Goal: Contribute content: Contribute content

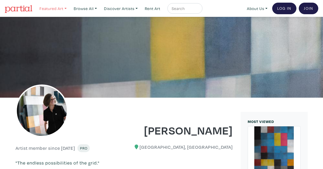
click at [50, 9] on link "Featured Art" at bounding box center [53, 8] width 32 height 11
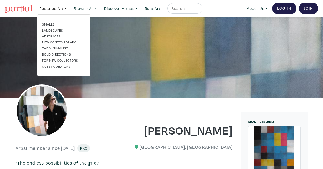
click at [56, 35] on link "Abstracts" at bounding box center [63, 36] width 43 height 5
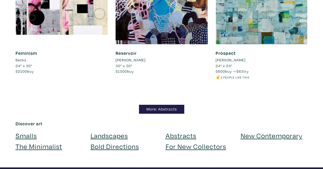
scroll to position [4576, 0]
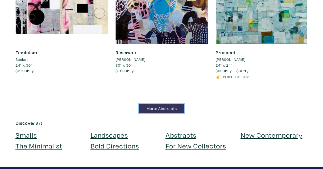
click at [168, 106] on link "More: Abstracts" at bounding box center [161, 108] width 45 height 9
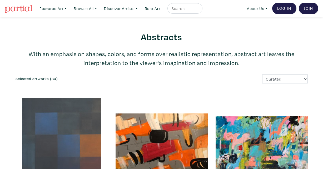
click at [65, 110] on div at bounding box center [62, 144] width 92 height 92
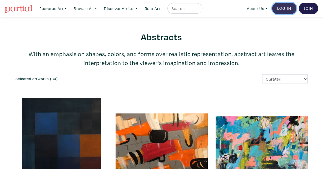
click at [282, 6] on link "Log In" at bounding box center [284, 9] width 24 height 12
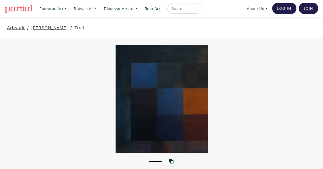
click at [55, 26] on link "Anne-Marie Olczak" at bounding box center [49, 27] width 37 height 7
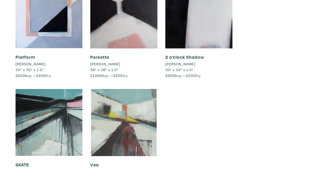
scroll to position [1688, 0]
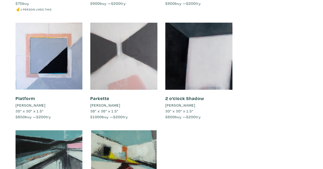
click at [110, 58] on div at bounding box center [123, 56] width 67 height 67
click at [117, 59] on div at bounding box center [123, 56] width 67 height 67
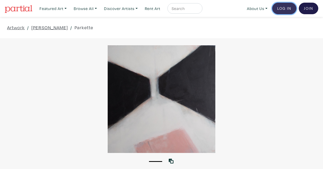
click at [284, 10] on link "Log In" at bounding box center [284, 9] width 24 height 12
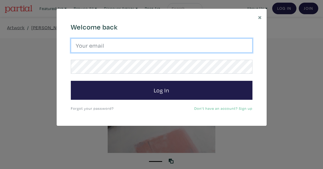
click at [165, 47] on input "email" at bounding box center [162, 45] width 182 height 14
type input "amolczak@gmail.com"
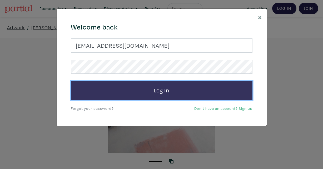
click at [147, 86] on button "Log In" at bounding box center [162, 90] width 182 height 19
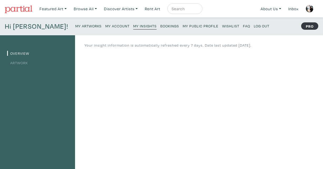
click at [24, 62] on link "Artwork" at bounding box center [17, 62] width 21 height 5
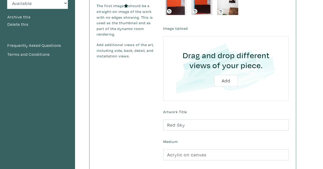
scroll to position [55, 0]
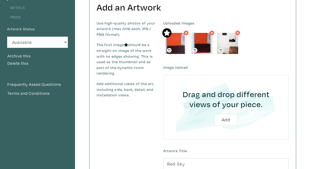
click at [14, 15] on link "Price" at bounding box center [14, 16] width 14 height 5
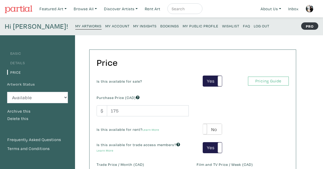
click at [75, 27] on small "My Artworks" at bounding box center [88, 25] width 26 height 5
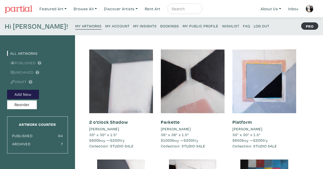
click at [123, 102] on div at bounding box center [121, 82] width 64 height 64
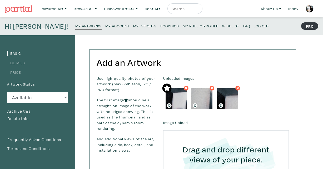
click at [17, 64] on link "Details" at bounding box center [16, 62] width 18 height 5
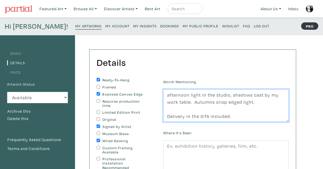
click at [166, 95] on textarea "afternoon light in the studio, shadows cast by my work table. Autumns crisp edg…" at bounding box center [226, 105] width 126 height 33
click at [167, 96] on textarea "afternoon light in the studio, shadows cast by my work table. Autumns crisp edg…" at bounding box center [226, 105] width 126 height 33
click at [187, 95] on textarea "afternoon light in the studio, shadows cast by my work table. Autumns crisp edg…" at bounding box center [226, 105] width 126 height 33
drag, startPoint x: 187, startPoint y: 95, endPoint x: 162, endPoint y: 96, distance: 24.8
click at [162, 96] on div "Worth Mentioning afternoon light in the studio, shadows cast by my work table. …" at bounding box center [226, 100] width 134 height 44
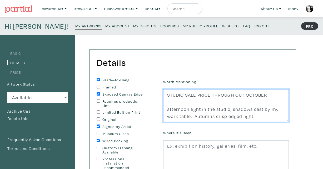
drag, startPoint x: 266, startPoint y: 95, endPoint x: 165, endPoint y: 98, distance: 100.9
click at [165, 98] on textarea "afternoon light in the studio, shadows cast by my work table. Autumns crisp edg…" at bounding box center [226, 105] width 126 height 33
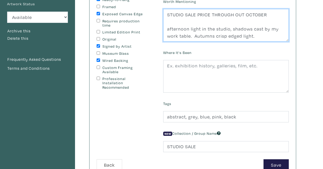
scroll to position [86, 0]
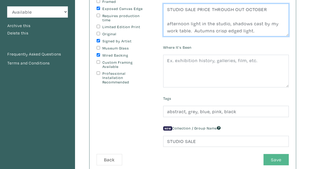
type textarea "STUDIO SALE PRICE THROUGH OUT OCTOBER afternoon light in the studio, shadows ca…"
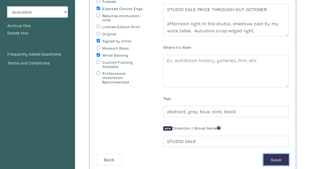
click at [272, 159] on button "Save" at bounding box center [276, 159] width 25 height 11
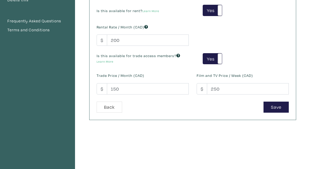
scroll to position [120, 0]
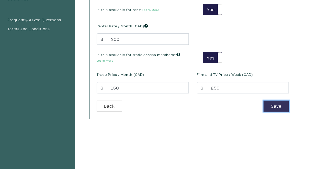
click at [272, 105] on button "Save" at bounding box center [276, 106] width 25 height 11
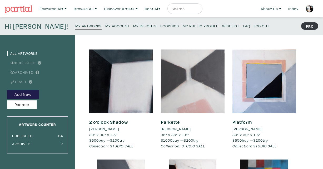
click at [185, 71] on div at bounding box center [193, 82] width 64 height 64
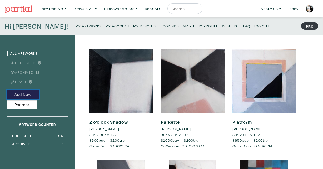
click at [20, 95] on button "Add New" at bounding box center [23, 94] width 32 height 9
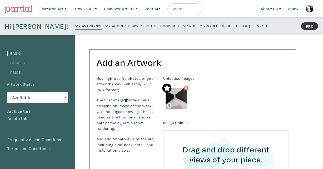
click at [21, 62] on link "Details" at bounding box center [16, 62] width 18 height 5
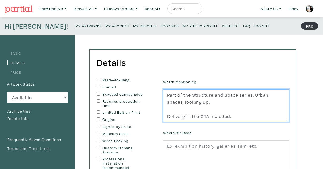
click at [168, 95] on textarea "Part of the Structure and Space series. Urban spaces, looking up. Delivery in t…" at bounding box center [226, 105] width 126 height 33
paste textarea "STUDIO SALE PRICE THROUGH OUT OCTOBER"
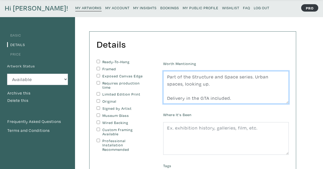
type textarea "STUDIO SALE PRICE THROUGH OUT OCTOBER Part of the Structure and Space series. U…"
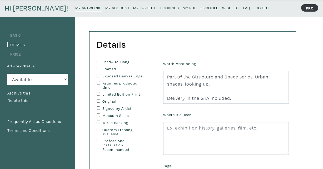
click at [98, 59] on div "Details You can change this at anytime. Ready-To-Hang Framed Exposed Canvas Edg…" at bounding box center [193, 136] width 207 height 208
click at [98, 61] on input "Ready-To-Hang" at bounding box center [98, 61] width 3 height 3
checkbox input "true"
click at [99, 74] on input "Exposed Canvas Edge" at bounding box center [98, 75] width 3 height 3
checkbox input "true"
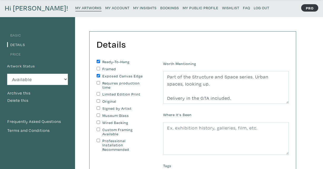
click at [98, 94] on input "Limited Edition Print" at bounding box center [98, 93] width 3 height 3
checkbox input "false"
click at [98, 101] on input "Original" at bounding box center [98, 100] width 3 height 3
checkbox input "true"
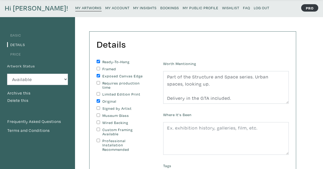
click at [98, 109] on input "Signed by Artist" at bounding box center [98, 107] width 3 height 3
checkbox input "true"
click at [99, 121] on input "Wired Backing" at bounding box center [98, 122] width 3 height 3
checkbox input "true"
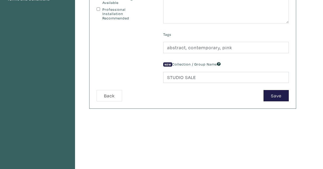
scroll to position [170, 0]
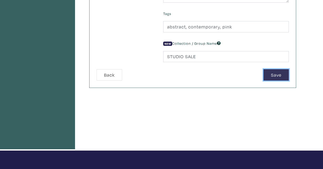
click at [268, 78] on button "Save" at bounding box center [276, 74] width 25 height 11
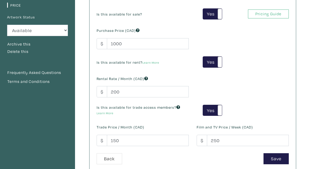
scroll to position [66, 0]
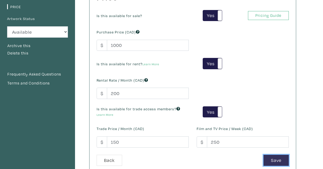
click at [273, 159] on button "Save" at bounding box center [276, 160] width 25 height 11
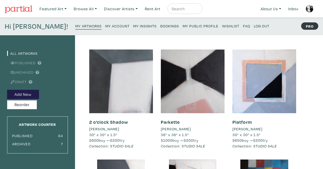
click at [135, 97] on div at bounding box center [121, 82] width 64 height 64
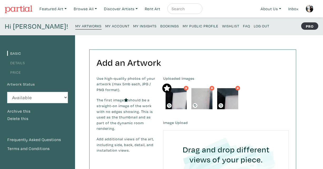
click at [20, 71] on link "Price" at bounding box center [14, 72] width 14 height 5
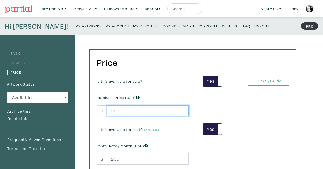
click at [122, 109] on input "600" at bounding box center [148, 110] width 82 height 11
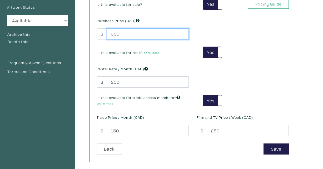
scroll to position [115, 0]
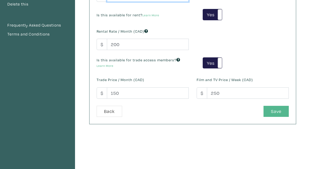
type input "650"
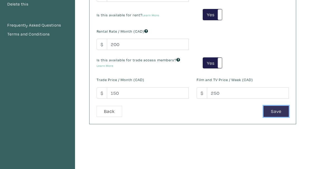
click at [274, 110] on button "Save" at bounding box center [276, 111] width 25 height 11
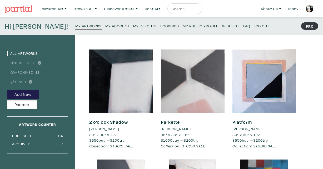
click at [201, 87] on div at bounding box center [193, 82] width 64 height 64
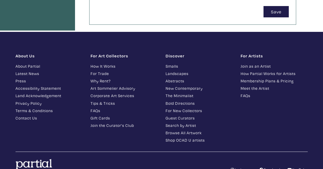
scroll to position [290, 0]
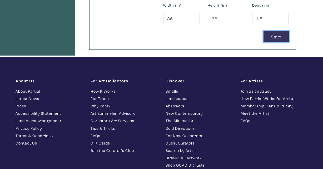
click at [278, 37] on button "Save" at bounding box center [276, 36] width 25 height 11
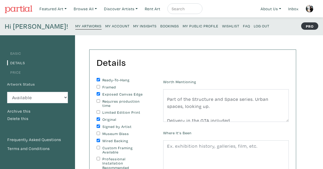
scroll to position [14, 0]
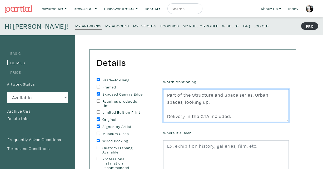
click at [233, 117] on textarea "STUDIO SALE PRICE THROUGH OUT OCTOBER Part of the Structure and Space series. U…" at bounding box center [226, 105] width 126 height 33
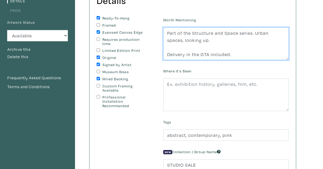
scroll to position [0, 0]
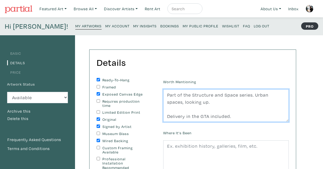
type textarea "STUDIO SALE PRICE THROUGH OUT OCTOBER Part of the Structure and Space series. U…"
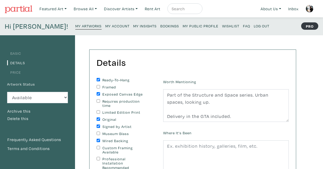
click at [75, 26] on small "My Artworks" at bounding box center [88, 25] width 26 height 5
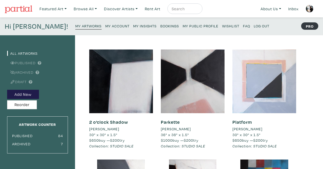
click at [253, 77] on div at bounding box center [265, 82] width 64 height 64
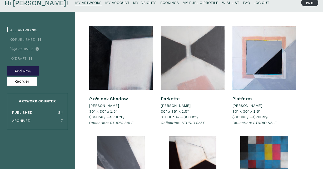
scroll to position [66, 0]
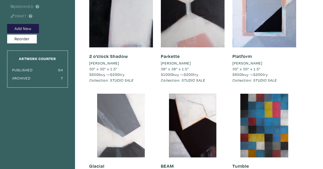
click at [138, 115] on div at bounding box center [121, 126] width 64 height 64
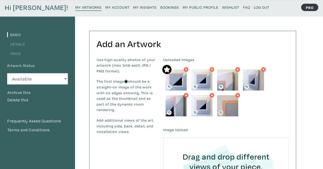
scroll to position [12, 0]
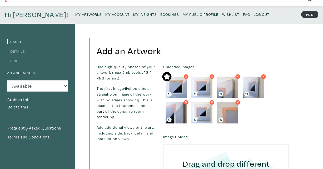
click at [23, 52] on link "Details" at bounding box center [16, 51] width 18 height 5
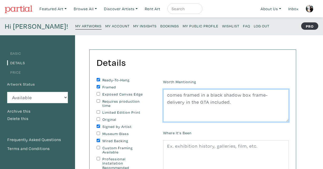
click at [166, 96] on textarea "comes framed in a black shadow box frame- delivery in the GTA included." at bounding box center [226, 105] width 126 height 33
paste textarea "STUDIO SALE PRICE THROUGH OUT OCTOBER"
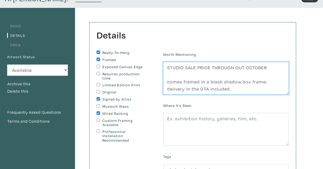
scroll to position [30, 0]
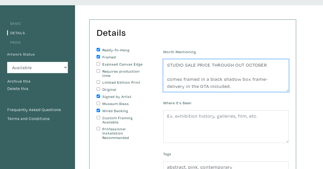
click at [169, 74] on textarea "comes framed in a black shadow box frame- delivery in the GTA included." at bounding box center [226, 75] width 126 height 33
click at [169, 80] on textarea "comes framed in a black shadow box frame- delivery in the GTA included." at bounding box center [226, 75] width 126 height 33
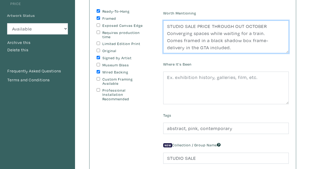
scroll to position [80, 0]
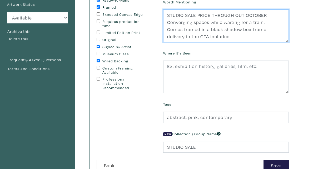
click at [170, 36] on textarea "comes framed in a black shadow box frame- delivery in the GTA included." at bounding box center [226, 25] width 126 height 33
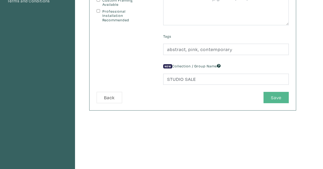
type textarea "STUDIO SALE PRICE THROUGH OUT OCTOBER Converging spaces while waiting for a tra…"
click at [272, 97] on button "Save" at bounding box center [276, 97] width 25 height 11
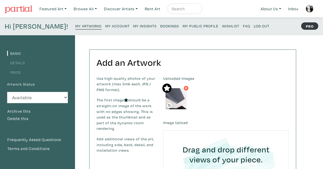
click at [21, 61] on link "Details" at bounding box center [16, 62] width 18 height 5
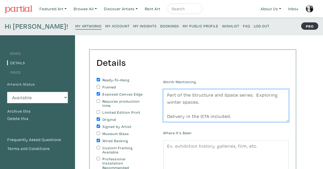
click at [168, 95] on textarea "Part of the Structure and Space series. Exploring winter spaces. Delivery in th…" at bounding box center [226, 105] width 126 height 33
paste textarea "STUDIO SALE PRICE THROUGH OUT OCTOBER"
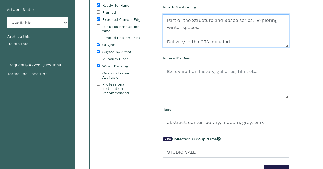
scroll to position [118, 0]
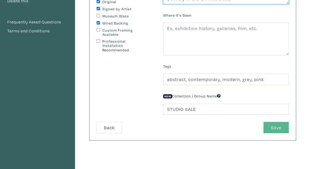
type textarea "STUDIO SALE PRICE THROUGH OUT OCTOBER Part of the Structure and Space series. E…"
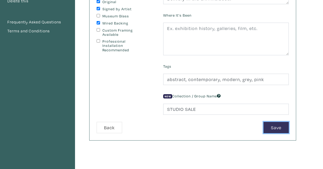
click at [274, 125] on button "Save" at bounding box center [276, 127] width 25 height 11
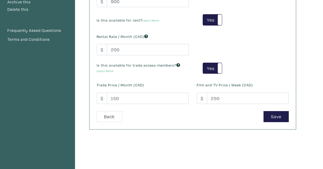
scroll to position [118, 0]
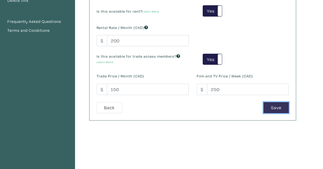
click at [273, 109] on button "Save" at bounding box center [276, 107] width 25 height 11
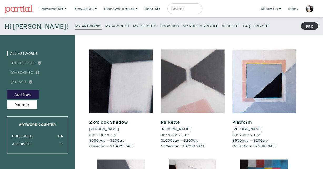
scroll to position [89, 0]
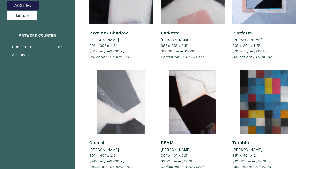
click at [129, 107] on div at bounding box center [121, 102] width 64 height 64
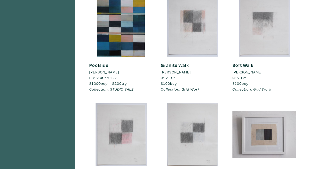
scroll to position [737, 0]
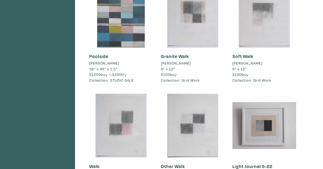
click at [128, 30] on div at bounding box center [121, 16] width 64 height 64
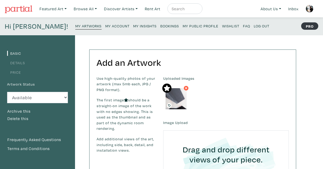
click at [17, 74] on link "Price" at bounding box center [14, 72] width 14 height 5
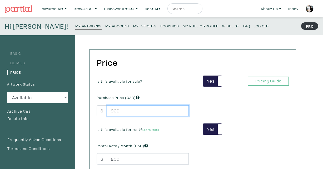
click at [129, 111] on input "900" at bounding box center [148, 110] width 82 height 11
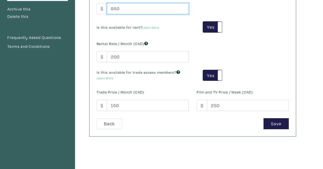
scroll to position [118, 0]
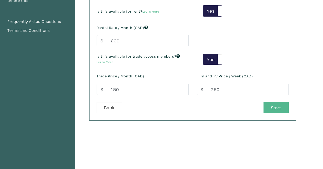
type input "950"
click at [277, 106] on button "Save" at bounding box center [276, 107] width 25 height 11
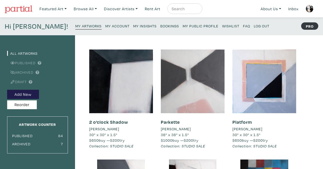
click at [188, 102] on div at bounding box center [193, 82] width 64 height 64
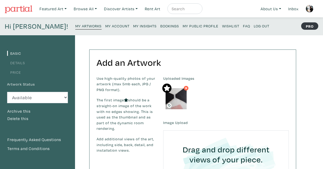
click at [16, 71] on link "Price" at bounding box center [14, 72] width 14 height 5
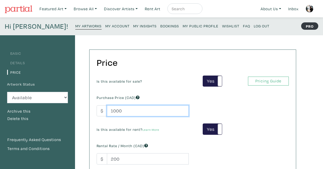
click at [122, 112] on input "1000" at bounding box center [148, 110] width 82 height 11
type input "1"
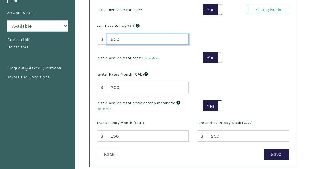
scroll to position [123, 0]
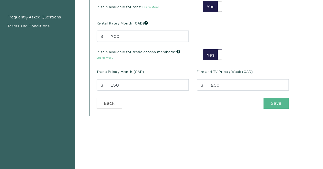
type input "950"
click at [276, 105] on button "Save" at bounding box center [276, 103] width 25 height 11
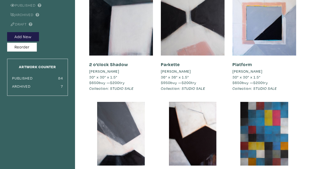
scroll to position [63, 0]
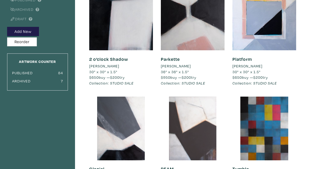
click at [193, 116] on div at bounding box center [193, 129] width 64 height 64
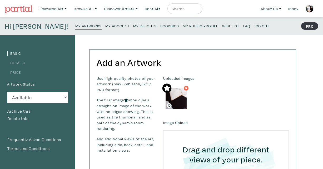
click at [22, 62] on link "Details" at bounding box center [16, 62] width 18 height 5
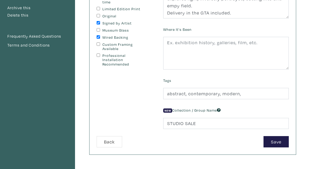
scroll to position [115, 0]
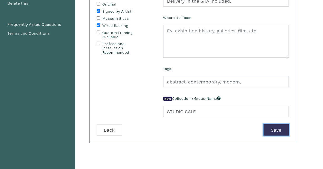
click at [275, 127] on button "Save" at bounding box center [276, 129] width 25 height 11
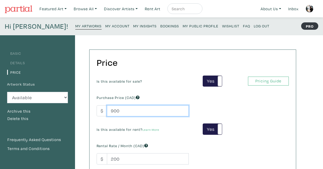
click at [121, 111] on input "900" at bounding box center [148, 110] width 82 height 11
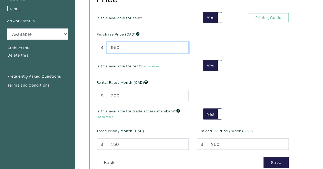
scroll to position [148, 0]
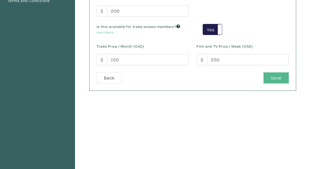
type input "950"
click at [270, 80] on button "Save" at bounding box center [276, 77] width 25 height 11
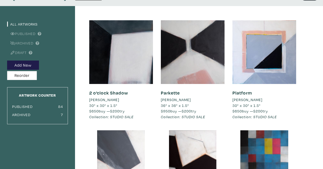
scroll to position [104, 0]
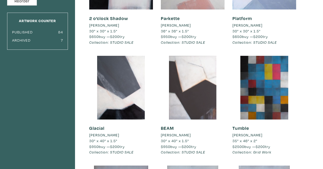
click at [190, 96] on div at bounding box center [193, 88] width 64 height 64
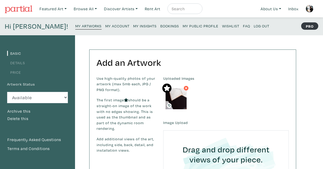
click at [18, 63] on link "Details" at bounding box center [16, 62] width 18 height 5
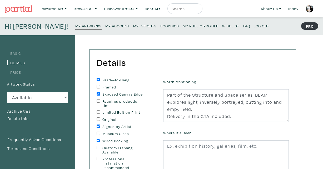
click at [18, 74] on link "Price" at bounding box center [14, 72] width 14 height 5
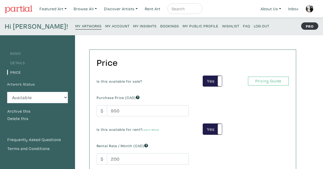
click at [18, 63] on link "Details" at bounding box center [16, 62] width 18 height 5
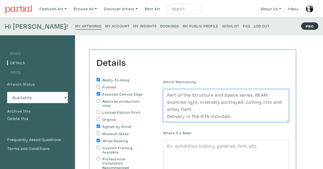
click at [167, 95] on textarea "Part of the Structure and Space series, BEAM explores light, inversely portraye…" at bounding box center [226, 105] width 126 height 33
paste textarea "STUDIO SALE PRICE THROUGH OUT OCTOBER"
click at [178, 108] on textarea "Part of the Structure and Space series, BEAM explores light, inversely portraye…" at bounding box center [226, 105] width 126 height 33
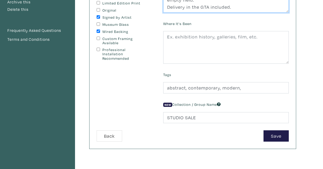
scroll to position [69, 0]
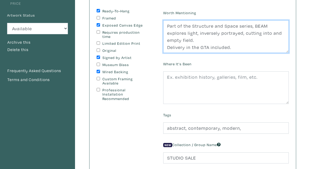
click at [279, 32] on textarea "Part of the Structure and Space series, BEAM explores light, inversely portraye…" at bounding box center [226, 36] width 126 height 33
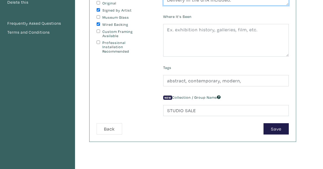
scroll to position [152, 0]
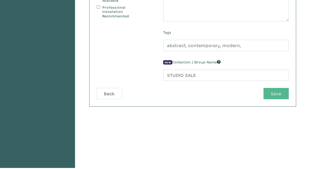
type textarea "STUDIO SALE PRICE THROUGH OUT OCTOBER Part of the Structure and Space series, B…"
click at [281, 92] on button "Save" at bounding box center [276, 93] width 25 height 11
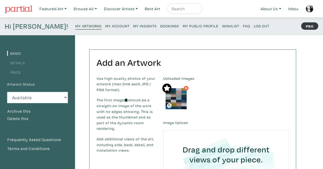
click at [16, 72] on link "Price" at bounding box center [14, 72] width 14 height 5
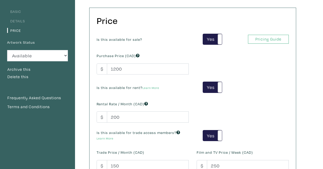
scroll to position [102, 0]
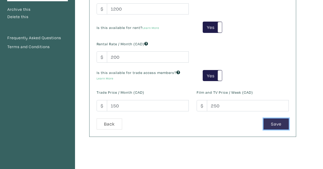
click at [277, 122] on button "Save" at bounding box center [276, 124] width 25 height 11
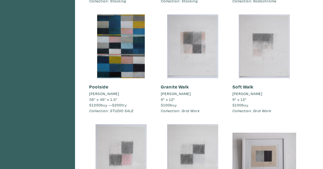
scroll to position [671, 0]
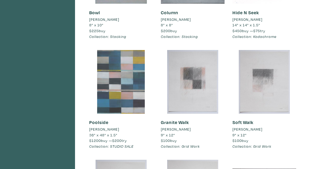
click at [126, 77] on div at bounding box center [121, 82] width 64 height 64
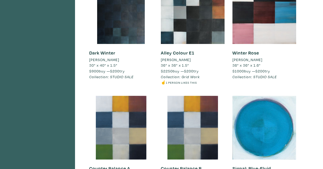
scroll to position [1030, 0]
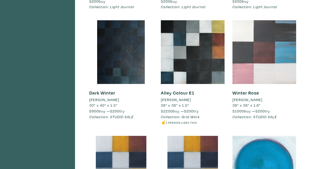
click at [260, 60] on div at bounding box center [265, 52] width 64 height 64
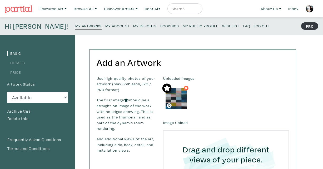
click at [17, 72] on link "Price" at bounding box center [14, 72] width 14 height 5
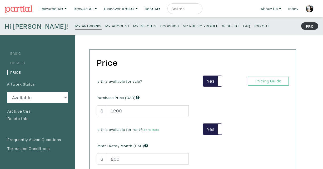
click at [16, 63] on link "Details" at bounding box center [16, 62] width 18 height 5
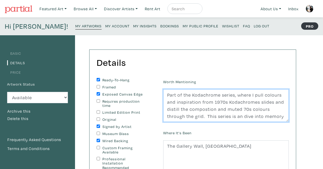
click at [168, 94] on textarea "Part of the Kodachrome series, where I pull colours and inspiration from 1970s …" at bounding box center [226, 105] width 126 height 33
paste textarea "STUDIO SALE PRICE THROUGH OUT OCTOBER"
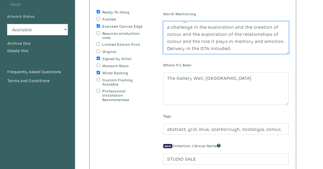
scroll to position [96, 0]
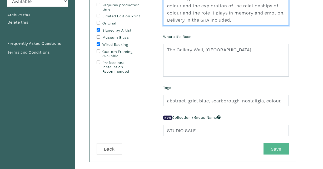
type textarea "STUDIO SALE PRICE THROUGH OUT OCTOBER Part of the Kodachrome series, where I pu…"
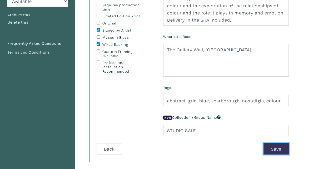
click at [278, 148] on button "Save" at bounding box center [276, 148] width 25 height 11
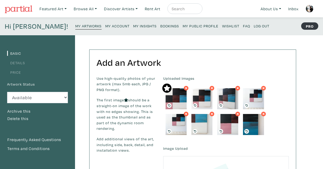
click at [16, 62] on link "Details" at bounding box center [16, 62] width 18 height 5
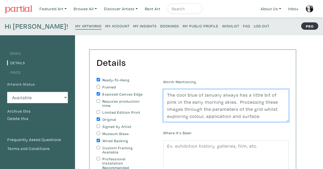
click at [168, 94] on textarea "The cool blue of January always has a little bit of pink in the early morning s…" at bounding box center [226, 105] width 126 height 33
paste textarea "STUDIO SALE PRICE THROUGH OUT OCTOBER"
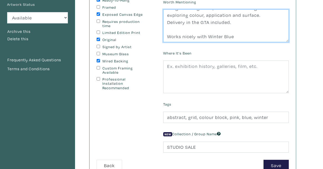
scroll to position [87, 0]
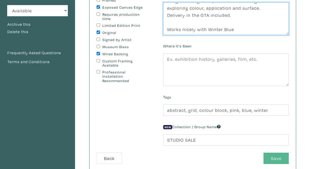
type textarea "STUDIO SALE PRICE THROUGH OUT OCTOBER The cool blue of January always has a lit…"
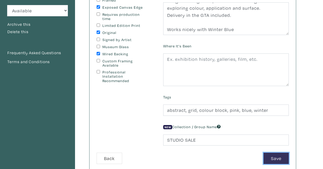
click at [273, 157] on button "Save" at bounding box center [276, 158] width 25 height 11
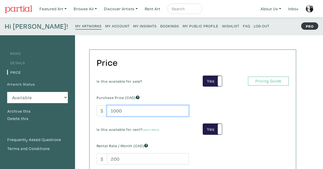
click at [126, 110] on input "1000" at bounding box center [148, 110] width 82 height 11
type input "1"
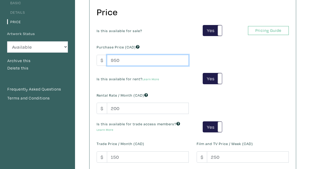
scroll to position [168, 0]
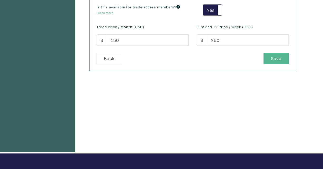
type input "950"
click at [281, 58] on button "Save" at bounding box center [276, 58] width 25 height 11
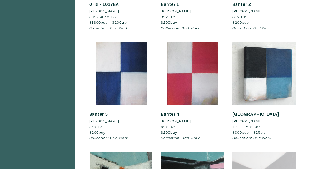
scroll to position [1442, 0]
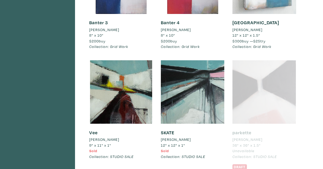
click at [276, 93] on div at bounding box center [265, 92] width 64 height 64
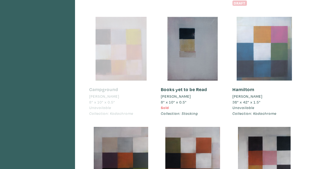
scroll to position [1599, 0]
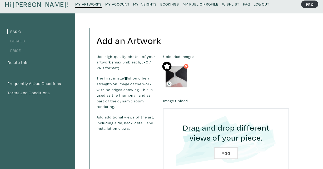
scroll to position [23, 0]
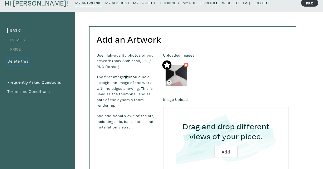
click at [18, 61] on button "Delete this" at bounding box center [18, 61] width 22 height 7
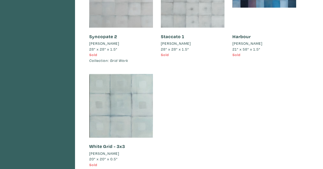
scroll to position [3362, 0]
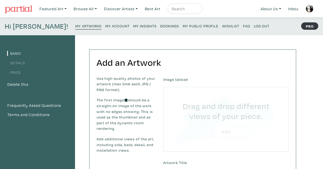
type input "C:\fakepath\Olczak_MorningCorner_3.JPG"
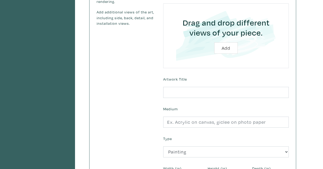
scroll to position [110, 0]
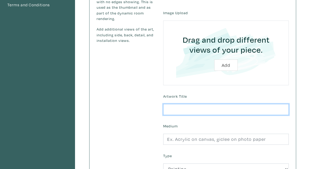
click at [200, 107] on input "text" at bounding box center [226, 109] width 126 height 11
type input "Morning at the Corner"
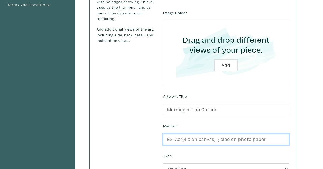
click at [193, 141] on input "text" at bounding box center [226, 139] width 126 height 11
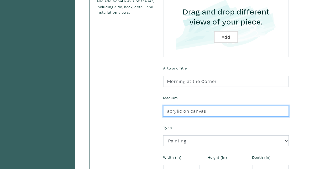
scroll to position [148, 0]
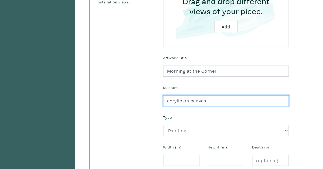
type input "acrylic on canvas"
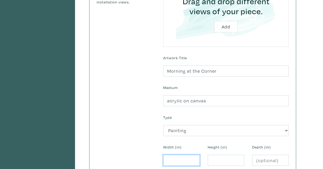
click at [183, 158] on input "number" at bounding box center [181, 160] width 37 height 11
type input "8"
click at [219, 162] on input "number" at bounding box center [226, 160] width 37 height 11
type input "8"
click at [257, 158] on input "number" at bounding box center [270, 160] width 37 height 11
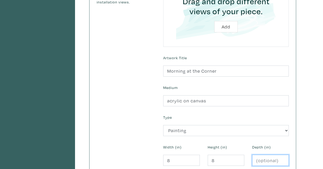
type input "1"
type input ".5"
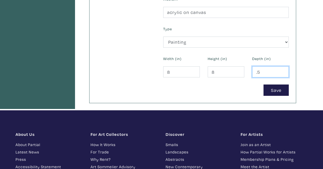
scroll to position [238, 0]
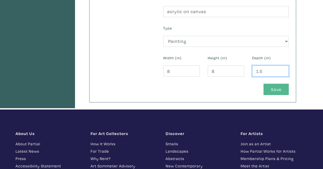
type input "1.5"
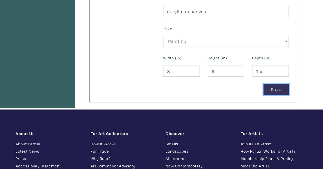
click at [277, 86] on button "Save" at bounding box center [276, 89] width 25 height 11
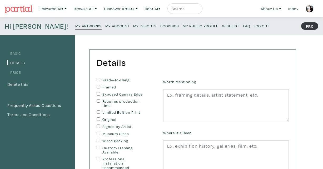
click at [97, 78] on input "Ready-To-Hang" at bounding box center [98, 79] width 3 height 3
checkbox input "true"
click at [99, 93] on input "Exposed Canvas Edge" at bounding box center [98, 93] width 3 height 3
checkbox input "true"
click at [100, 119] on input "Original" at bounding box center [98, 118] width 3 height 3
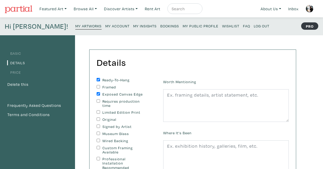
checkbox input "true"
click at [99, 127] on input "Signed by Artist" at bounding box center [98, 126] width 3 height 3
checkbox input "true"
click at [99, 139] on input "Wired Backing" at bounding box center [98, 140] width 3 height 3
checkbox input "true"
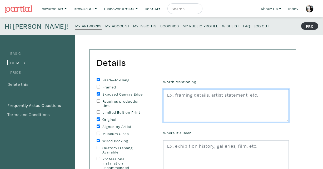
click at [184, 100] on textarea at bounding box center [226, 105] width 126 height 33
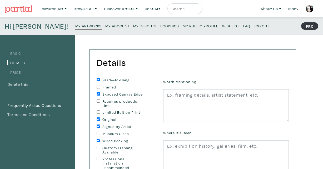
click at [76, 27] on small "My Artworks" at bounding box center [88, 25] width 26 height 5
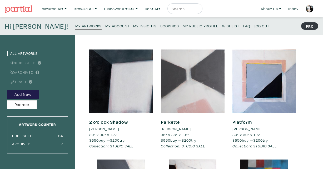
click at [170, 75] on div at bounding box center [193, 82] width 64 height 64
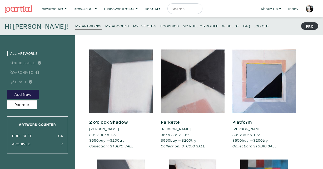
click at [123, 84] on div at bounding box center [121, 82] width 64 height 64
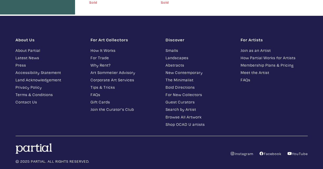
scroll to position [3534, 0]
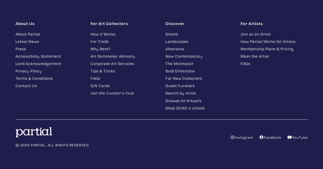
click at [180, 71] on link "Bold Directions" at bounding box center [199, 71] width 67 height 6
click at [185, 63] on link "The Minimalist" at bounding box center [199, 64] width 67 height 6
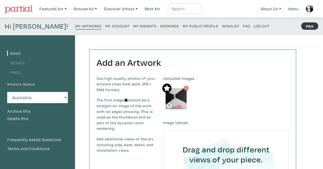
click at [20, 62] on link "Details" at bounding box center [16, 62] width 18 height 5
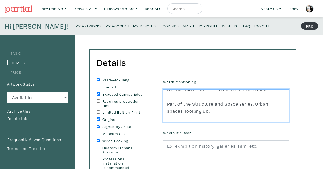
scroll to position [14, 0]
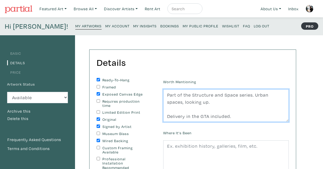
drag, startPoint x: 168, startPoint y: 94, endPoint x: 229, endPoint y: 116, distance: 65.8
click at [229, 116] on textarea "STUDIO SALE PRICE THROUGH OUT OCTOBER Part of the Structure and Space series. U…" at bounding box center [226, 105] width 126 height 33
click at [236, 105] on textarea "STUDIO SALE PRICE THROUGH OUT OCTOBER Part of the Structure and Space series. U…" at bounding box center [226, 105] width 126 height 33
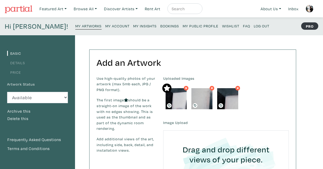
click at [18, 63] on link "Details" at bounding box center [16, 62] width 18 height 5
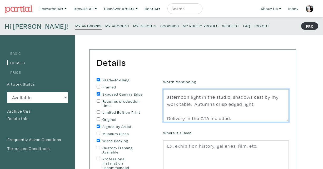
scroll to position [14, 0]
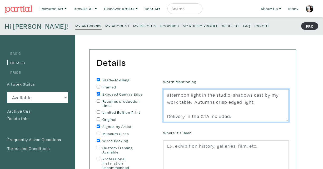
drag, startPoint x: 166, startPoint y: 95, endPoint x: 167, endPoint y: 125, distance: 30.6
click at [167, 125] on div "Worth Mentioning STUDIO SALE PRICE THROUGH OUT OCTOBER afternoon light in the s…" at bounding box center [226, 159] width 134 height 162
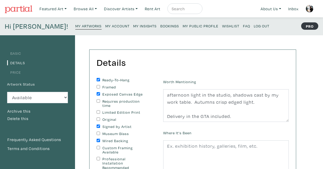
click at [75, 24] on small "My Artworks" at bounding box center [88, 25] width 26 height 5
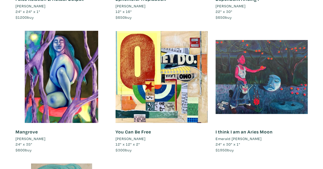
scroll to position [339, 0]
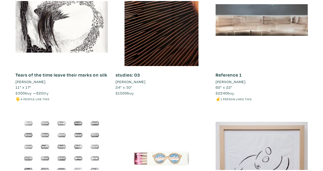
scroll to position [4247, 0]
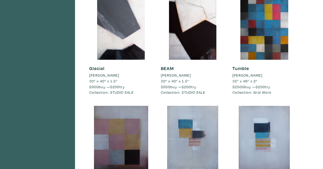
scroll to position [21, 0]
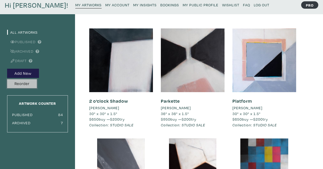
click at [21, 84] on button "Reorder" at bounding box center [22, 83] width 30 height 9
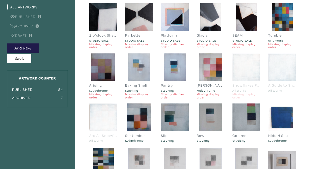
scroll to position [42, 0]
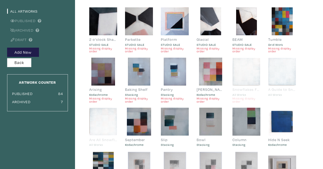
click at [213, 99] on small "Missing display order" at bounding box center [211, 100] width 28 height 6
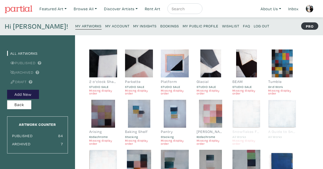
click at [208, 108] on div at bounding box center [211, 114] width 28 height 28
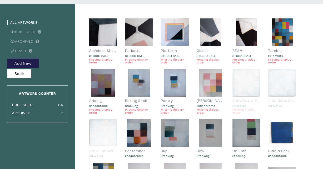
scroll to position [54, 0]
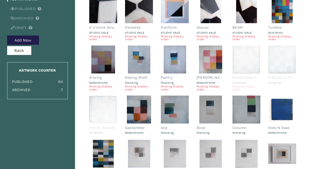
click at [205, 86] on small "Missing display order" at bounding box center [211, 88] width 28 height 6
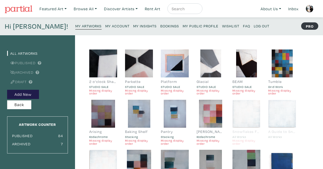
click at [208, 62] on div at bounding box center [211, 64] width 28 height 28
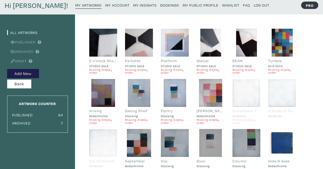
scroll to position [10, 0]
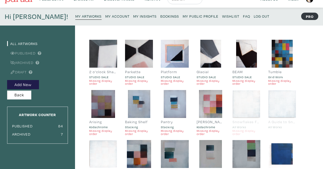
click at [105, 56] on div at bounding box center [103, 54] width 28 height 28
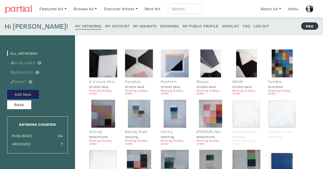
click at [23, 95] on button "Add New" at bounding box center [23, 94] width 32 height 9
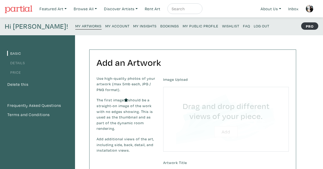
type input "C:\fakepath\Olczak_MorningCorner_3.JPG"
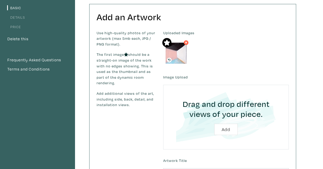
scroll to position [86, 0]
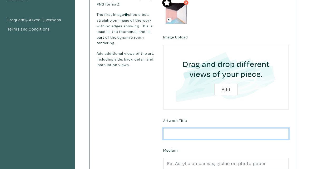
click at [194, 135] on input "text" at bounding box center [226, 133] width 126 height 11
type input "Morning at the Cornver"
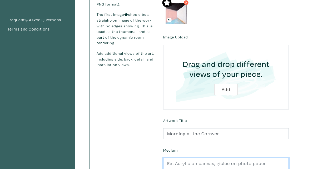
click at [181, 164] on input "text" at bounding box center [226, 163] width 126 height 11
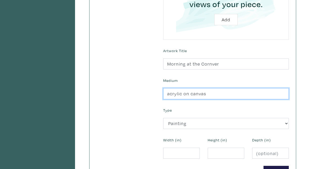
scroll to position [180, 0]
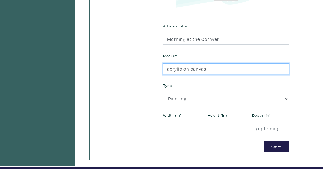
type input "acrylic on canvas"
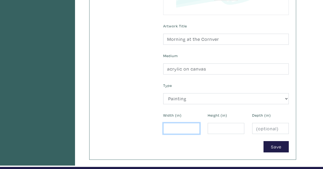
click at [188, 131] on input "number" at bounding box center [181, 128] width 37 height 11
type input "8"
click at [211, 130] on input "number" at bounding box center [226, 128] width 37 height 11
type input "8"
click at [216, 149] on div "Save" at bounding box center [226, 146] width 134 height 11
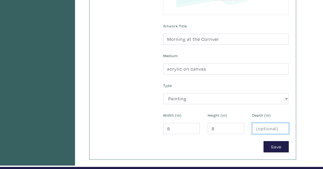
click at [260, 132] on input "number" at bounding box center [270, 128] width 37 height 11
type input "1.5"
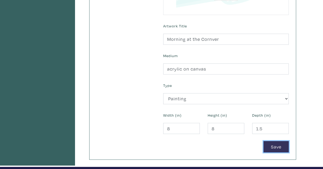
click at [281, 146] on button "Save" at bounding box center [276, 146] width 25 height 11
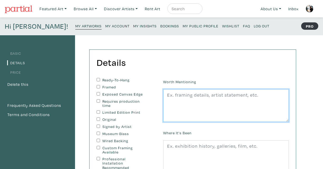
click at [168, 96] on textarea at bounding box center [226, 105] width 126 height 33
paste textarea "STUDIO SALE PRICE THROUGH OUT OCTOBER afternoon light in the studio, shadows ca…"
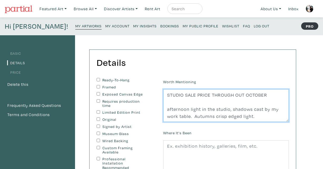
scroll to position [12, 0]
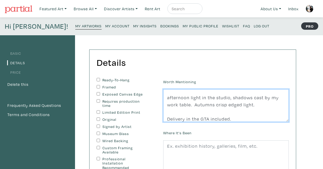
type textarea "STUDIO SALE PRICE THROUGH OUT OCTOBER afternoon light in the studio, shadows ca…"
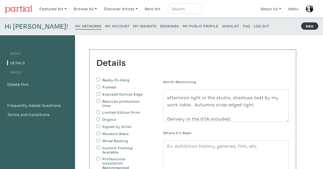
click at [99, 80] on input "Ready-To-Hang" at bounding box center [98, 79] width 3 height 3
checkbox input "true"
click at [97, 94] on input "Exposed Canvas Edge" at bounding box center [98, 93] width 3 height 3
checkbox input "true"
click at [98, 119] on input "Original" at bounding box center [98, 118] width 3 height 3
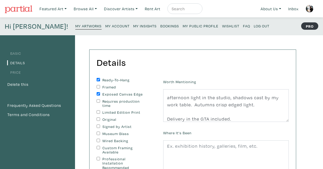
checkbox input "true"
click at [99, 127] on input "Signed by Artist" at bounding box center [98, 126] width 3 height 3
checkbox input "true"
click at [97, 141] on input "Wired Backing" at bounding box center [98, 140] width 3 height 3
checkbox input "true"
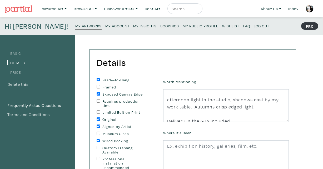
scroll to position [10, 0]
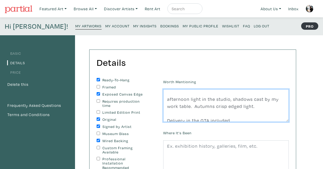
drag, startPoint x: 253, startPoint y: 107, endPoint x: 165, endPoint y: 100, distance: 88.0
click at [165, 100] on textarea "STUDIO SALE PRICE THROUGH OUT OCTOBER afternoon light in the studio, shadows ca…" at bounding box center [226, 105] width 126 height 33
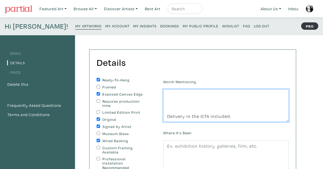
scroll to position [3, 0]
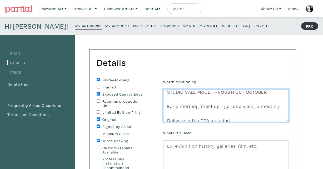
drag, startPoint x: 198, startPoint y: 106, endPoint x: 148, endPoint y: 107, distance: 50.3
click at [148, 107] on form "Ready-To-Hang Framed Exposed Canvas Edge Requires production time Limited Editi…" at bounding box center [193, 164] width 200 height 173
drag, startPoint x: 225, startPoint y: 107, endPoint x: 283, endPoint y: 107, distance: 57.7
click at [283, 107] on textarea "STUDIO SALE PRICE THROUGH OUT OCTOBER Late afternoon, meet up - go for a walk ,…" at bounding box center [226, 105] width 126 height 33
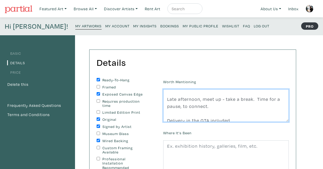
type textarea "STUDIO SALE PRICE THROUGH OUT OCTOBER Late afternoon, meet up - take a break. T…"
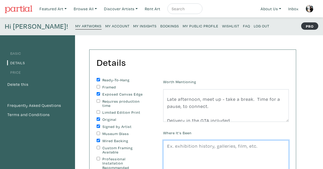
click at [238, 147] on textarea at bounding box center [226, 156] width 126 height 33
type textarea "A"
click at [240, 149] on textarea at bounding box center [226, 156] width 126 height 33
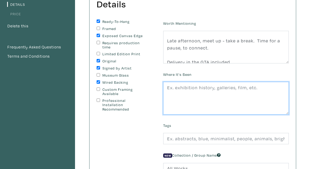
scroll to position [70, 0]
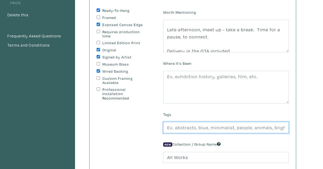
click at [196, 133] on input "text" at bounding box center [226, 127] width 126 height 11
type input "abstract, pink, contemporary, landscape, small"
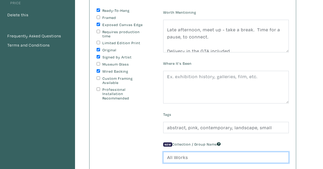
click at [173, 156] on input "All Works" at bounding box center [226, 157] width 126 height 11
drag, startPoint x: 189, startPoint y: 158, endPoint x: 142, endPoint y: 158, distance: 47.4
click at [142, 158] on form "Ready-To-Hang Framed Exposed Canvas Edge Requires production time Limited Editi…" at bounding box center [193, 94] width 200 height 173
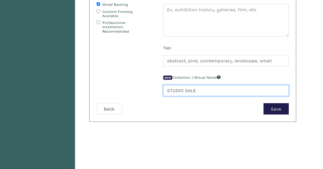
scroll to position [156, 0]
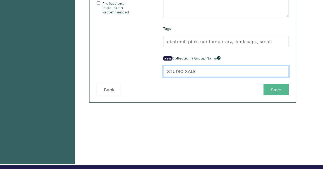
type input "STUDIO SALE"
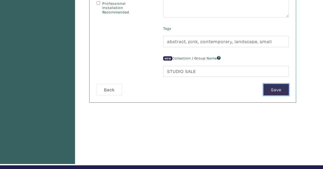
click at [276, 87] on button "Save" at bounding box center [276, 89] width 25 height 11
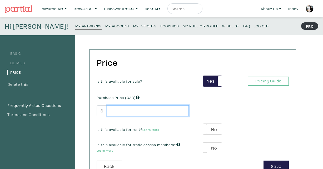
click at [169, 110] on input "number" at bounding box center [148, 110] width 82 height 11
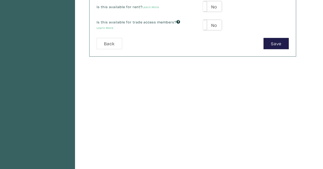
scroll to position [122, 0]
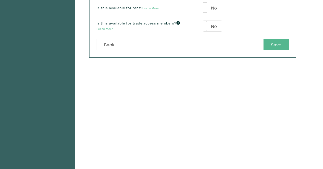
type input "85"
click at [275, 45] on button "Save" at bounding box center [276, 44] width 25 height 11
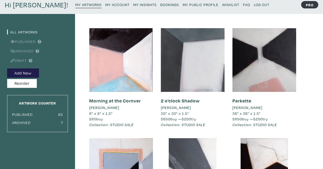
scroll to position [39, 0]
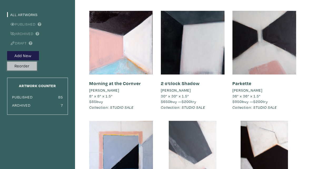
click at [23, 66] on button "Reorder" at bounding box center [22, 66] width 30 height 9
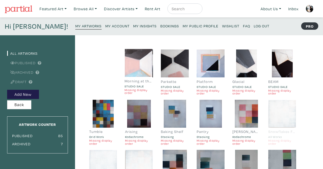
drag, startPoint x: 102, startPoint y: 70, endPoint x: 154, endPoint y: 71, distance: 51.9
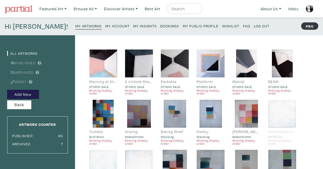
click at [98, 91] on small "Missing display order" at bounding box center [103, 92] width 28 height 6
click at [30, 54] on link "All Artworks" at bounding box center [22, 53] width 31 height 5
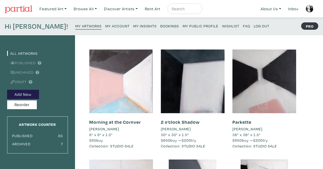
click at [126, 82] on div at bounding box center [121, 82] width 64 height 64
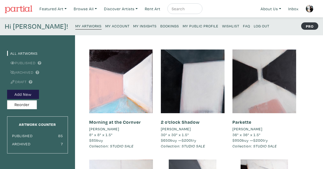
click at [243, 25] on small "FAQ" at bounding box center [246, 25] width 7 height 5
click at [105, 25] on small "My Account" at bounding box center [117, 25] width 24 height 5
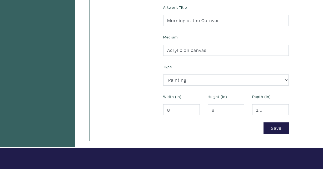
scroll to position [196, 0]
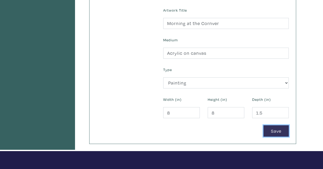
click at [270, 129] on button "Save" at bounding box center [276, 130] width 25 height 11
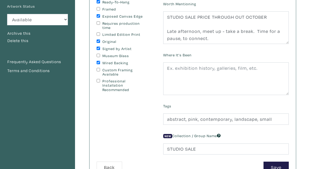
scroll to position [122, 0]
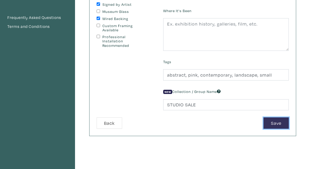
click at [274, 122] on button "Save" at bounding box center [276, 122] width 25 height 11
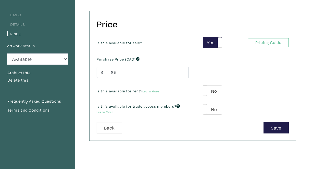
scroll to position [79, 0]
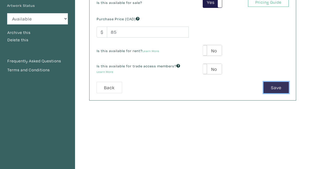
click at [278, 86] on button "Save" at bounding box center [276, 87] width 25 height 11
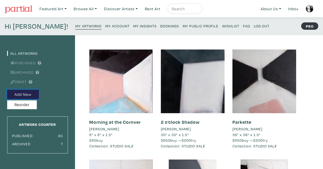
click at [20, 95] on button "Add New" at bounding box center [23, 94] width 32 height 9
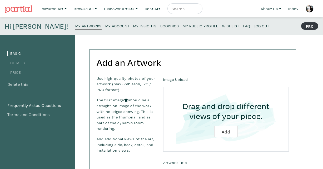
click at [185, 24] on small "My Public Profile" at bounding box center [201, 25] width 36 height 5
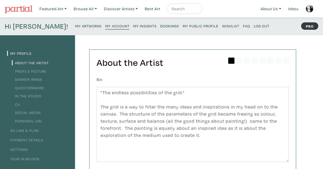
click at [28, 71] on link "Profile Picture" at bounding box center [29, 71] width 35 height 5
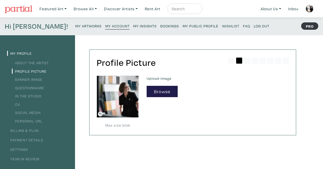
click at [31, 78] on link "Banner Image" at bounding box center [27, 79] width 31 height 5
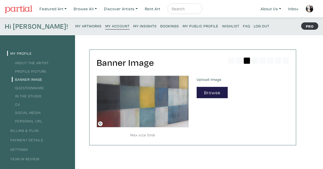
click at [33, 88] on link "Questionnaire" at bounding box center [28, 87] width 32 height 5
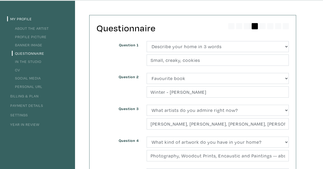
scroll to position [12, 0]
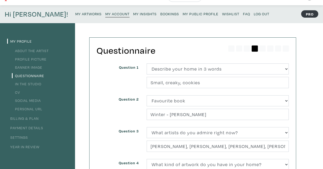
click at [35, 83] on link "In the Studio" at bounding box center [27, 83] width 30 height 5
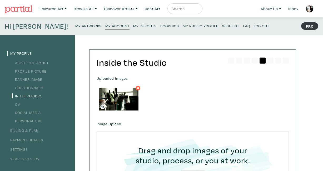
click at [75, 25] on small "My Artworks" at bounding box center [88, 25] width 26 height 5
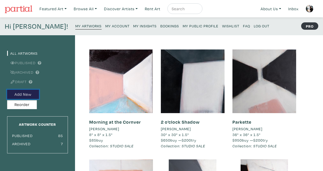
click at [22, 94] on button "Add New" at bounding box center [23, 94] width 32 height 9
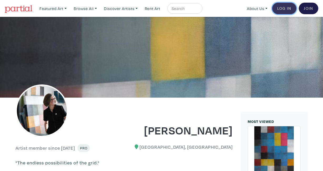
click at [283, 10] on link "Log In" at bounding box center [284, 9] width 24 height 12
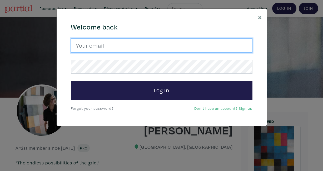
click at [145, 50] on input "email" at bounding box center [162, 45] width 182 height 14
type input "amolczak@gmail.com"
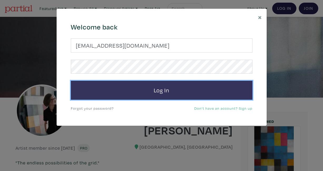
click at [175, 92] on button "Log In" at bounding box center [162, 90] width 182 height 19
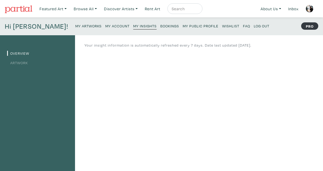
click at [75, 26] on small "My Artworks" at bounding box center [88, 25] width 26 height 5
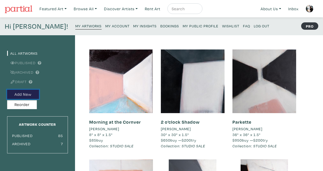
click at [19, 94] on button "Add New" at bounding box center [23, 94] width 32 height 9
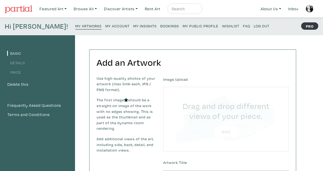
type input "C:\fakepath\[PERSON_NAME]-Whisper.JPG"
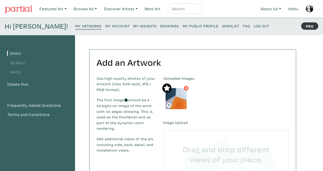
type input "C:\fakepath\OLCZAK-BC-WhisperJPG.JPG"
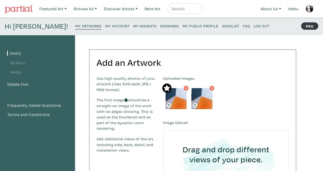
click at [211, 87] on icon at bounding box center [211, 88] width 3 height 5
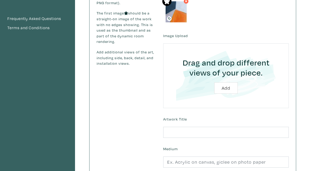
scroll to position [129, 0]
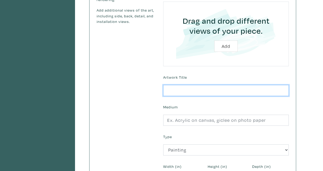
click at [192, 88] on input "text" at bounding box center [226, 90] width 126 height 11
type input "w"
type input "Whisper"
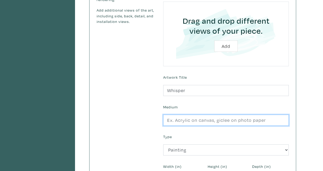
click at [175, 120] on input "text" at bounding box center [226, 120] width 126 height 11
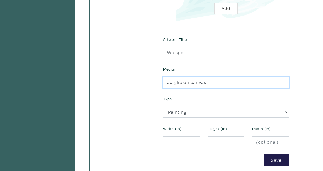
scroll to position [176, 0]
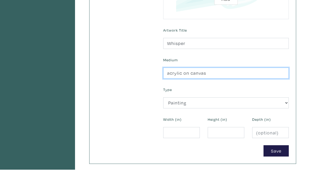
type input "acrylic on canvas"
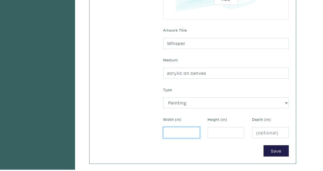
click at [188, 136] on input "number" at bounding box center [181, 132] width 37 height 11
type input "8"
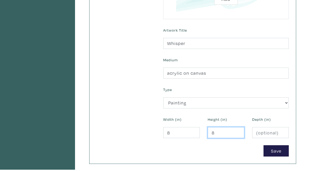
click at [216, 133] on input "8" at bounding box center [226, 132] width 37 height 11
type input "8"
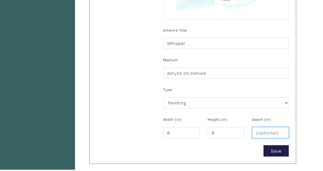
click at [258, 132] on input "number" at bounding box center [270, 132] width 37 height 11
type input "1.5"
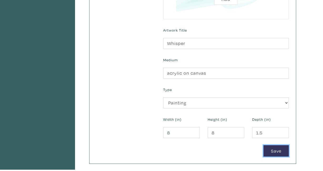
click at [280, 153] on button "Save" at bounding box center [276, 150] width 25 height 11
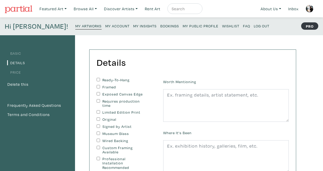
click at [97, 79] on input "Ready-To-Hang" at bounding box center [98, 79] width 3 height 3
checkbox input "true"
click at [99, 125] on input "Signed by Artist" at bounding box center [98, 126] width 3 height 3
checkbox input "true"
click at [98, 140] on input "Wired Backing" at bounding box center [98, 140] width 3 height 3
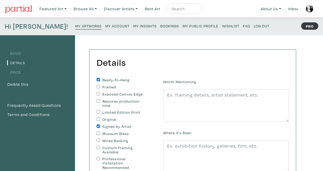
checkbox input "true"
click at [97, 93] on input "Exposed Canvas Edge" at bounding box center [98, 93] width 3 height 3
checkbox input "true"
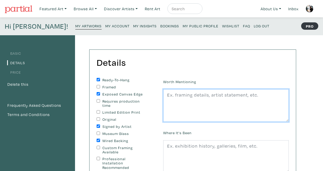
click at [190, 111] on textarea at bounding box center [226, 105] width 126 height 33
paste textarea "STUDIO SALE PRICE THROUGH OUT OCTOBER afternoon light in the studio, shadows ca…"
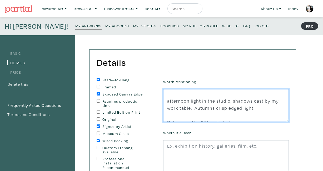
scroll to position [9, 0]
drag, startPoint x: 252, startPoint y: 109, endPoint x: 158, endPoint y: 100, distance: 95.0
click at [158, 100] on form "Ready-To-Hang Framed Exposed Canvas Edge Requires production time Limited Editi…" at bounding box center [193, 164] width 200 height 173
click at [246, 108] on textarea "STUDIO SALE PRICE THROUGH OUT OCTOBER Converging spaces, flood with light. Brig…" at bounding box center [226, 105] width 126 height 33
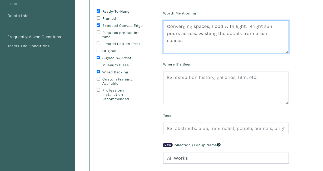
scroll to position [97, 0]
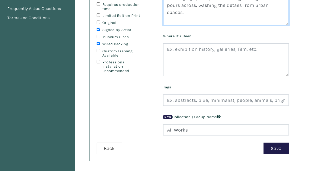
type textarea "STUDIO SALE PRICE THROUGH OUT OCTOBER Converging spaces, flood with light. Brig…"
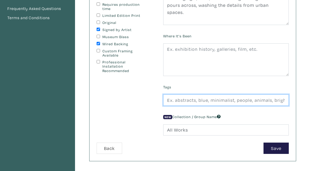
click at [203, 101] on input "text" at bounding box center [226, 100] width 126 height 11
type input "abstract, small, orange, hard edge"
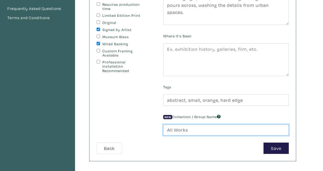
click at [209, 131] on input "All Works" at bounding box center [226, 130] width 126 height 11
type input "A"
type input "STUDIO SALE"
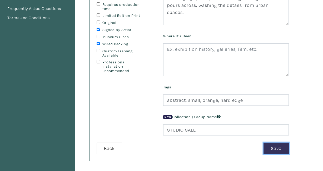
click at [275, 149] on button "Save" at bounding box center [276, 148] width 25 height 11
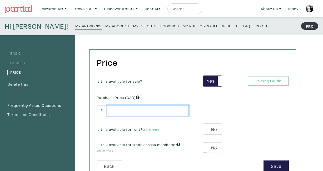
click at [121, 111] on input "number" at bounding box center [148, 110] width 82 height 11
type input "85"
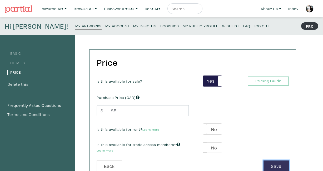
click at [277, 165] on button "Save" at bounding box center [276, 166] width 25 height 11
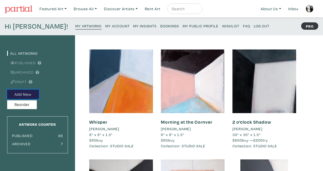
click at [35, 95] on button "Add New" at bounding box center [23, 94] width 32 height 9
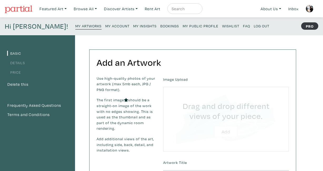
type input "C:\fakepath\[PERSON_NAME]-Square M 8x10.jpg"
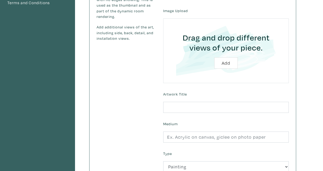
scroll to position [189, 0]
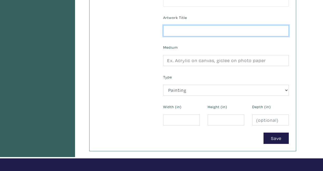
click at [203, 31] on input "text" at bounding box center [226, 30] width 126 height 11
type input "Square - M"
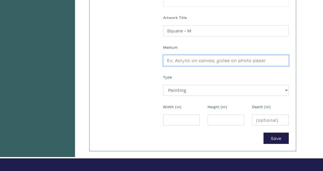
click at [192, 60] on input "text" at bounding box center [226, 60] width 126 height 11
type input "acrylic on canvase"
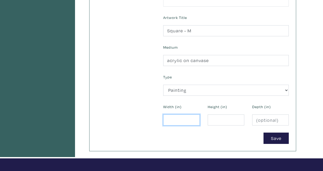
click at [179, 121] on input "number" at bounding box center [181, 120] width 37 height 11
type input "8"
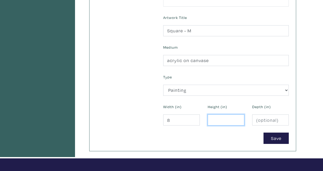
click at [213, 122] on input "number" at bounding box center [226, 120] width 37 height 11
type input "10"
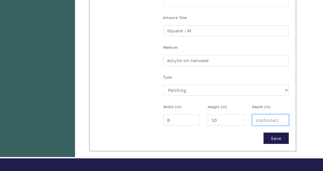
click at [264, 116] on input "number" at bounding box center [270, 120] width 37 height 11
type input ".5"
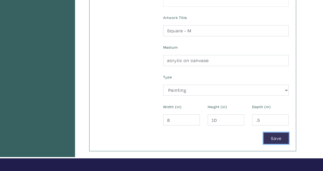
click at [282, 137] on button "Save" at bounding box center [276, 138] width 25 height 11
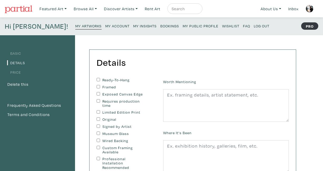
click at [97, 78] on input "Ready-To-Hang" at bounding box center [98, 79] width 3 height 3
checkbox input "true"
click at [97, 94] on input "Exposed Canvas Edge" at bounding box center [98, 93] width 3 height 3
checkbox input "true"
click at [98, 119] on input "Original" at bounding box center [98, 118] width 3 height 3
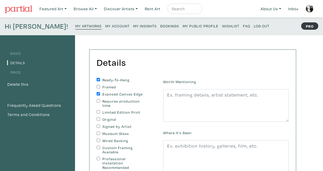
checkbox input "true"
click at [98, 126] on input "Signed by Artist" at bounding box center [98, 126] width 3 height 3
checkbox input "true"
click at [99, 141] on input "Wired Backing" at bounding box center [98, 140] width 3 height 3
checkbox input "true"
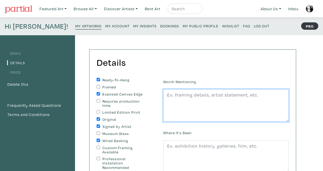
click at [175, 101] on textarea at bounding box center [226, 105] width 126 height 33
paste textarea "STUDIO SALE PRICE THROUGH OUT OCTOBER afternoon light in the studio, shadows ca…"
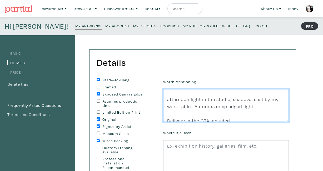
scroll to position [14, 0]
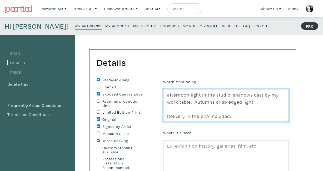
drag, startPoint x: 258, startPoint y: 104, endPoint x: 157, endPoint y: 96, distance: 101.5
click at [157, 96] on form "Ready-To-Hang Framed Exposed Canvas Edge Requires production time Limited Editi…" at bounding box center [193, 164] width 200 height 173
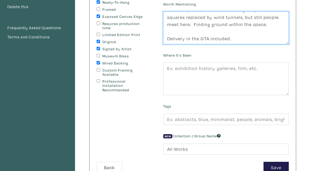
scroll to position [91, 0]
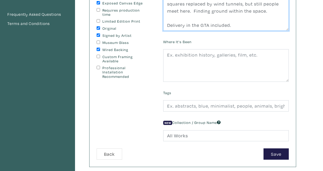
type textarea "STUDIO SALE PRICE THROUGH OUT OCTOBER The ever present towers of the city scape…"
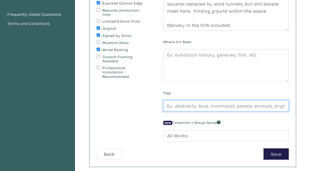
click at [178, 107] on input "text" at bounding box center [226, 105] width 126 height 11
type input "abstract, blue, landscape, city, city scape, urban"
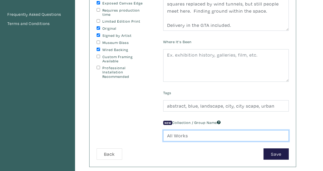
click at [170, 134] on input "All Works" at bounding box center [226, 135] width 126 height 11
drag, startPoint x: 190, startPoint y: 136, endPoint x: 145, endPoint y: 136, distance: 44.8
click at [145, 136] on form "Ready-To-Hang Framed Exposed Canvas Edge Requires production time Limited Editi…" at bounding box center [193, 73] width 200 height 173
type input "STUDIO SALE"
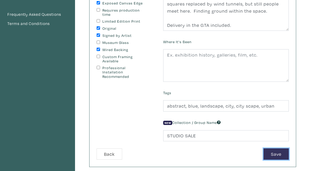
click at [269, 153] on button "Save" at bounding box center [276, 154] width 25 height 11
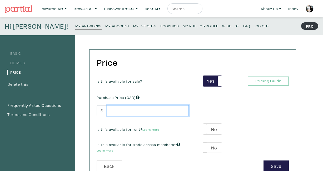
click at [126, 109] on input "number" at bounding box center [148, 110] width 82 height 11
type input "85"
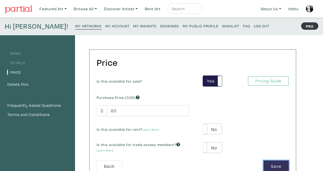
click at [274, 166] on button "Save" at bounding box center [276, 166] width 25 height 11
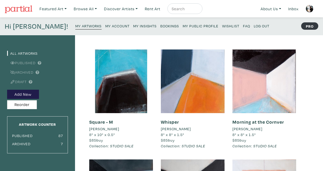
click at [133, 25] on small "My Insights" at bounding box center [144, 25] width 23 height 5
click at [76, 24] on small "My Artworks" at bounding box center [88, 25] width 26 height 5
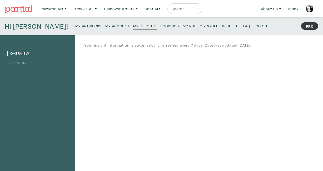
click at [160, 24] on small "Bookings" at bounding box center [169, 25] width 19 height 5
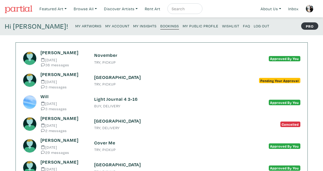
click at [291, 80] on span "Pending Your Approval" at bounding box center [279, 80] width 41 height 5
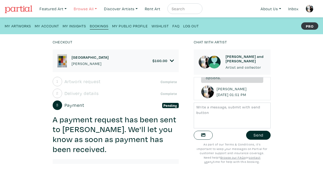
click at [85, 7] on link "Browse All" at bounding box center [85, 8] width 28 height 11
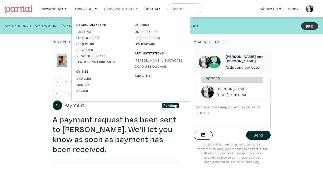
click at [112, 9] on link "Discover Artists" at bounding box center [121, 8] width 38 height 11
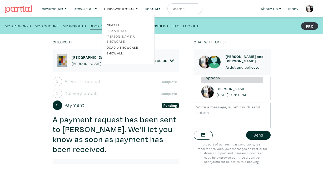
click at [120, 37] on link "[PERSON_NAME] U Showcase" at bounding box center [128, 39] width 43 height 10
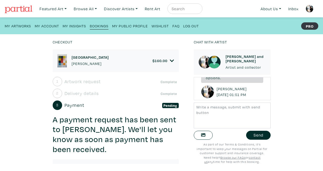
click at [138, 26] on small "My Public Profile" at bounding box center [130, 25] width 36 height 5
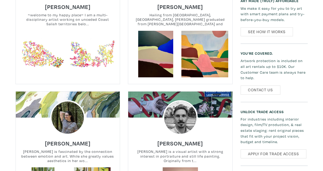
scroll to position [289, 0]
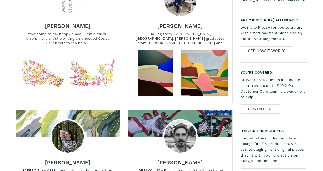
click at [179, 38] on small "Hailing from [GEOGRAPHIC_DATA], [GEOGRAPHIC_DATA], [PERSON_NAME] graduated from…" at bounding box center [180, 38] width 104 height 13
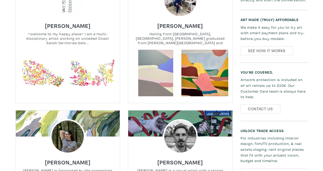
click at [167, 65] on link at bounding box center [155, 73] width 47 height 47
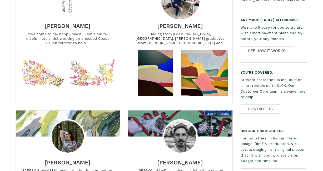
click at [188, 6] on img at bounding box center [181, 0] width 42 height 42
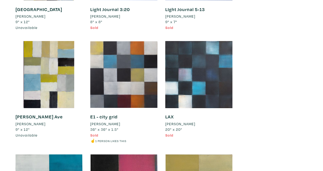
scroll to position [3016, 0]
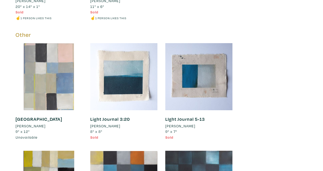
click at [51, 87] on div at bounding box center [49, 76] width 67 height 67
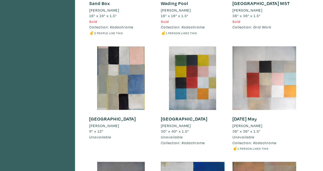
scroll to position [2523, 0]
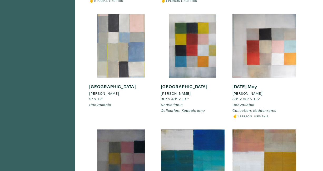
click at [120, 41] on div at bounding box center [121, 46] width 64 height 64
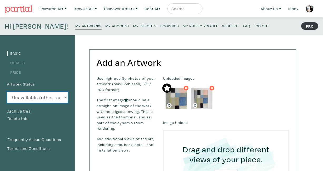
click at [32, 97] on select "Available Sold Rented Unavailable (other reason)" at bounding box center [37, 97] width 61 height 11
click at [7, 92] on select "Available Sold Rented Unavailable (other reason)" at bounding box center [37, 97] width 61 height 11
click at [22, 118] on button "Delete this" at bounding box center [18, 118] width 22 height 7
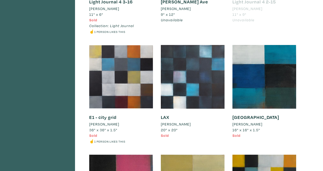
scroll to position [2871, 0]
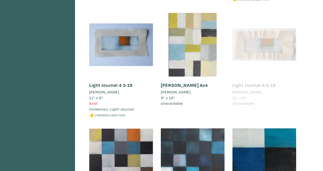
click at [187, 45] on div at bounding box center [193, 45] width 64 height 64
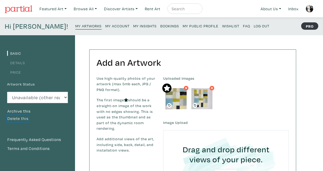
click at [22, 120] on button "Delete this" at bounding box center [18, 118] width 22 height 7
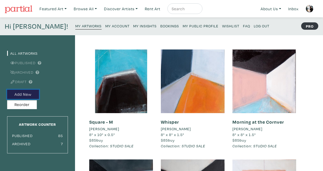
click at [27, 94] on button "Add New" at bounding box center [23, 94] width 32 height 9
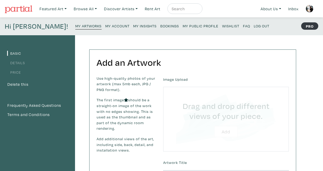
type input "C:\fakepath\[PERSON_NAME]-8710.JPG"
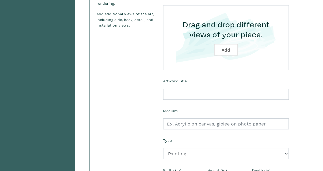
scroll to position [140, 0]
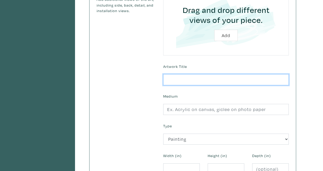
click at [187, 82] on input "text" at bounding box center [226, 79] width 126 height 11
type input "Lane-Y"
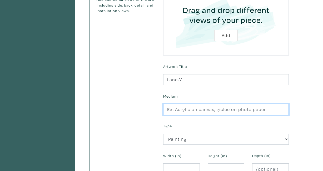
click at [192, 110] on input "text" at bounding box center [226, 109] width 126 height 11
type input "acrylic on canvas"
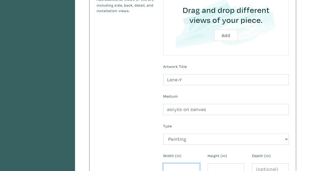
click at [184, 166] on input "number" at bounding box center [181, 169] width 37 height 11
type input "8"
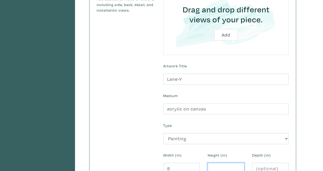
click at [212, 166] on input "number" at bounding box center [226, 168] width 37 height 11
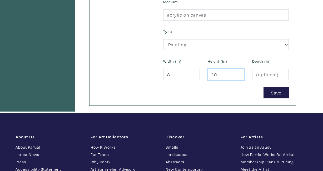
type input "10"
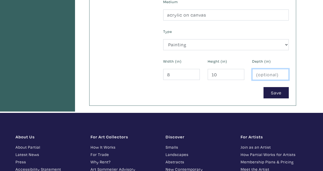
click at [270, 74] on input "number" at bounding box center [270, 74] width 37 height 11
type input ".5"
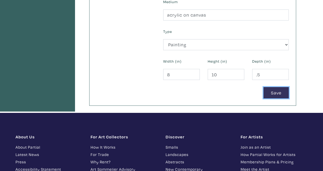
click at [280, 92] on button "Save" at bounding box center [276, 92] width 25 height 11
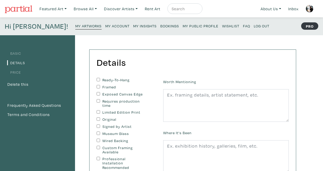
click at [99, 79] on input "Ready-To-Hang" at bounding box center [98, 79] width 3 height 3
checkbox input "true"
click at [98, 127] on input "Signed by Artist" at bounding box center [98, 126] width 3 height 3
checkbox input "true"
click at [97, 95] on input "Exposed Canvas Edge" at bounding box center [98, 93] width 3 height 3
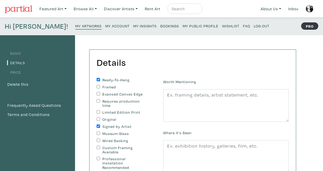
checkbox input "true"
click at [97, 140] on input "Wired Backing" at bounding box center [98, 140] width 3 height 3
checkbox input "true"
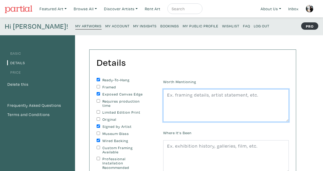
click at [168, 98] on textarea at bounding box center [226, 105] width 126 height 33
paste textarea "STUDIO SALE PRICE THROUGH OUT OCTOBER afternoon light in the studio, shadows ca…"
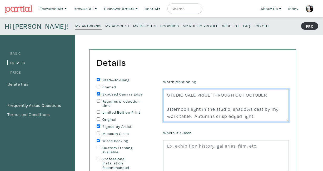
drag, startPoint x: 256, startPoint y: 116, endPoint x: 156, endPoint y: 103, distance: 100.7
click at [156, 103] on form "Ready-To-Hang Framed Exposed Canvas Edge Requires production time Limited Editi…" at bounding box center [193, 164] width 200 height 173
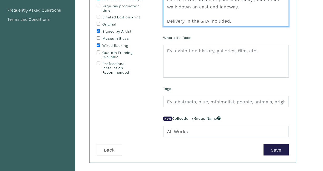
scroll to position [107, 0]
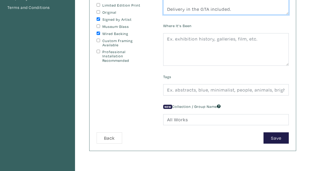
type textarea "STUDIO SALE PRICE THROUGH OUT OCTOBER Part of Structure and Space and really ju…"
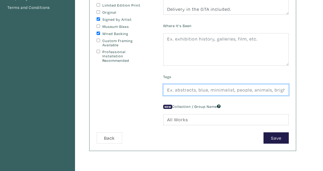
click at [186, 90] on input "text" at bounding box center [226, 89] width 126 height 11
type input "abstract, small, white, yellow, landscape, city, urban, cityscape"
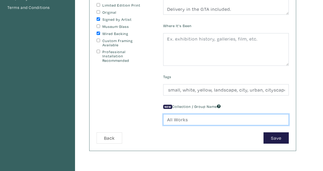
click at [177, 119] on input "All Works" at bounding box center [226, 119] width 126 height 11
drag, startPoint x: 194, startPoint y: 119, endPoint x: 146, endPoint y: 119, distance: 47.7
click at [146, 119] on form "Ready-To-Hang Framed Exposed Canvas Edge Requires production time Limited Editi…" at bounding box center [193, 57] width 200 height 173
type input "STUDIO SALE"
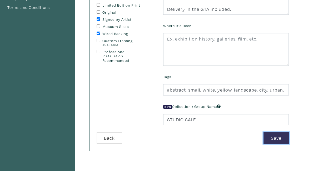
click at [272, 137] on button "Save" at bounding box center [276, 137] width 25 height 11
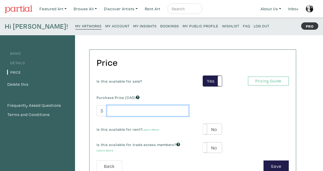
click at [129, 111] on input "number" at bounding box center [148, 110] width 82 height 11
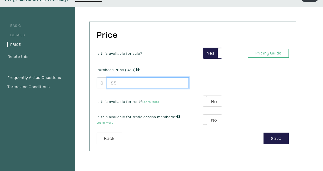
scroll to position [69, 0]
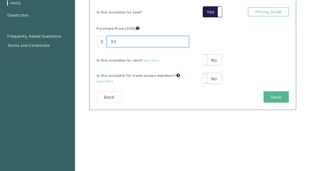
type input "85"
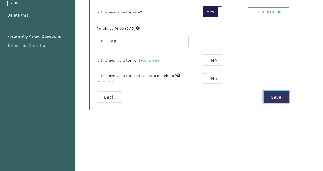
click at [282, 98] on button "Save" at bounding box center [276, 96] width 25 height 11
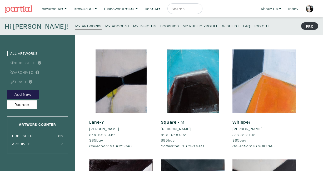
click at [183, 24] on small "My Public Profile" at bounding box center [201, 25] width 36 height 5
click at [105, 24] on small "My Account" at bounding box center [117, 25] width 24 height 5
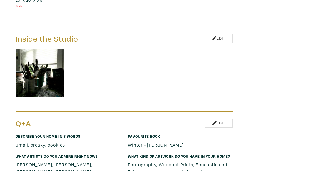
scroll to position [3699, 0]
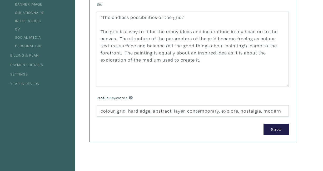
scroll to position [23, 0]
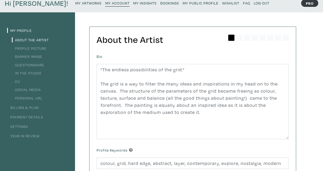
click at [29, 72] on link "In the Studio" at bounding box center [27, 73] width 30 height 5
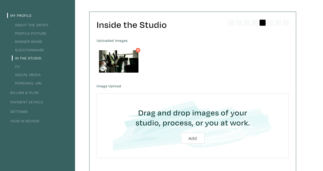
scroll to position [11, 0]
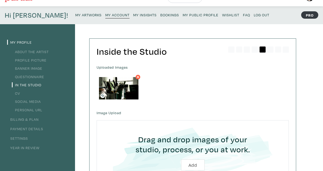
click at [19, 94] on link "CV" at bounding box center [16, 93] width 8 height 5
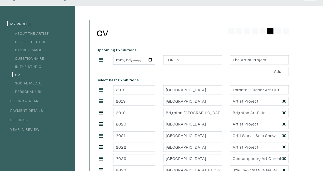
scroll to position [19, 0]
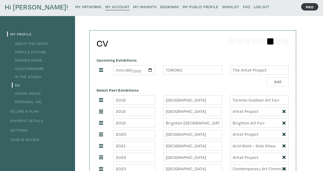
click at [40, 66] on link "Questionnaire" at bounding box center [28, 68] width 32 height 5
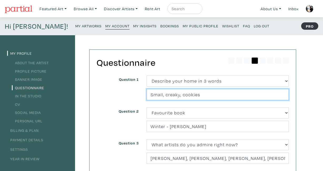
drag, startPoint x: 199, startPoint y: 95, endPoint x: 140, endPoint y: 97, distance: 59.3
click at [140, 97] on div "Question 1 (Select one) About Me Best season of the year in [GEOGRAPHIC_DATA] D…" at bounding box center [193, 92] width 200 height 32
type input "s"
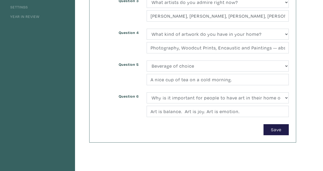
scroll to position [153, 0]
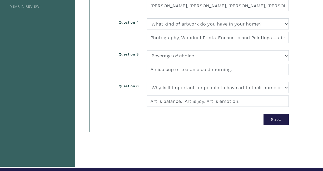
type input "fun, small, gather"
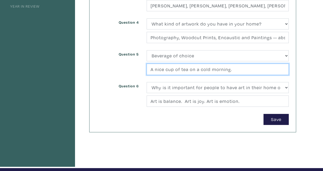
drag, startPoint x: 233, startPoint y: 69, endPoint x: 89, endPoint y: 75, distance: 145.0
click at [89, 75] on div "Questionnaire Question 1 (Select one) About Me Best season of the year in [GEOG…" at bounding box center [187, 26] width 225 height 286
drag, startPoint x: 236, startPoint y: 70, endPoint x: 145, endPoint y: 67, distance: 91.2
click at [145, 67] on div "(Select one) About Me Best season of the year in [GEOGRAPHIC_DATA] Describe you…" at bounding box center [218, 66] width 150 height 32
type input "a nice lager"
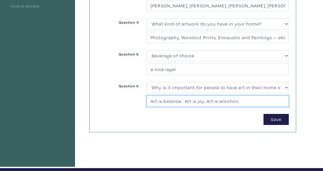
click at [196, 101] on input "Art is balance. Art is joy. Art is emotion." at bounding box center [218, 101] width 142 height 11
drag, startPoint x: 245, startPoint y: 102, endPoint x: 141, endPoint y: 93, distance: 104.4
click at [141, 93] on div "Question 6 (Select one) About Me Best season of the year in [GEOGRAPHIC_DATA] D…" at bounding box center [193, 98] width 200 height 32
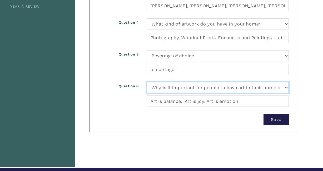
click at [287, 86] on select "(Select one) About Me Best season of the year in [GEOGRAPHIC_DATA] Describe you…" at bounding box center [218, 87] width 142 height 11
select select "3222"
click at [147, 82] on select "(Select one) About Me Best season of the year in [GEOGRAPHIC_DATA] Describe you…" at bounding box center [218, 87] width 142 height 11
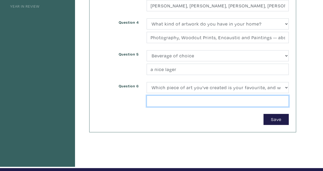
click at [200, 102] on input "text" at bounding box center [218, 101] width 142 height 11
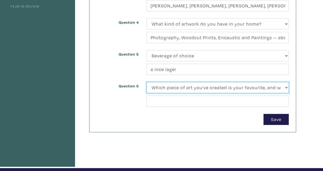
click at [287, 86] on select "(Select one) About Me Best season of the year in [GEOGRAPHIC_DATA] Describe you…" at bounding box center [218, 87] width 142 height 11
click at [147, 82] on select "(Select one) About Me Best season of the year in [GEOGRAPHIC_DATA] Describe you…" at bounding box center [218, 87] width 142 height 11
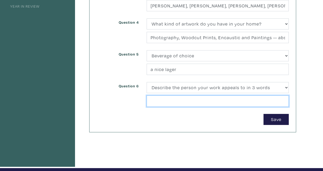
click at [203, 100] on input "text" at bounding box center [218, 101] width 142 height 11
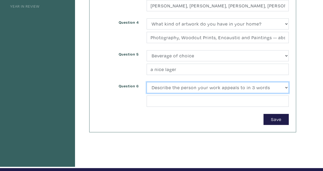
click at [286, 89] on select "(Select one) About Me Best season of the year in [GEOGRAPHIC_DATA] Describe you…" at bounding box center [218, 87] width 142 height 11
click at [147, 82] on select "(Select one) About Me Best season of the year in [GEOGRAPHIC_DATA] Describe you…" at bounding box center [218, 87] width 142 height 11
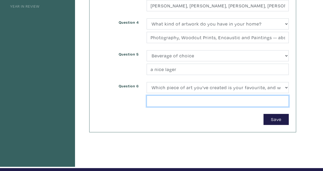
click at [242, 100] on input "text" at bounding box center [218, 101] width 142 height 11
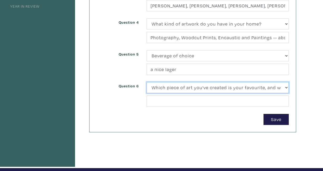
click at [286, 88] on select "(Select one) About Me Best season of the year in Toronto Describe your home in …" at bounding box center [218, 87] width 142 height 11
select select "3255"
click at [147, 82] on select "(Select one) About Me Best season of the year in Toronto Describe your home in …" at bounding box center [218, 87] width 142 height 11
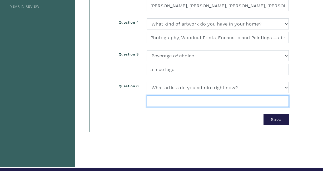
click at [198, 99] on input "text" at bounding box center [218, 101] width 142 height 11
type input "I"
type input "artists who fouc"
drag, startPoint x: 187, startPoint y: 101, endPoint x: 144, endPoint y: 101, distance: 42.7
click at [144, 101] on div "(Select one) About Me Best season of the year in Toronto Describe your home in …" at bounding box center [218, 98] width 150 height 32
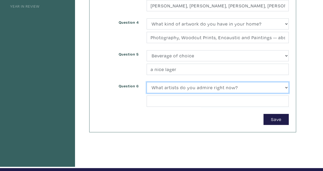
click at [281, 89] on select "(Select one) About Me Best season of the year in Toronto Describe your home in …" at bounding box center [218, 87] width 142 height 11
click at [147, 82] on select "(Select one) About Me Best season of the year in Toronto Describe your home in …" at bounding box center [218, 87] width 142 height 11
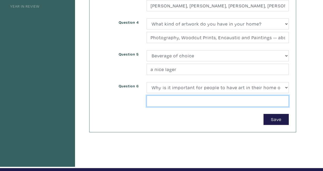
click at [226, 101] on input "text" at bounding box center [218, 101] width 142 height 11
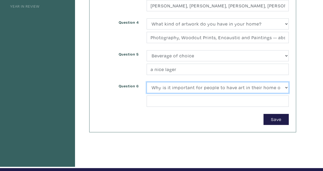
click at [280, 88] on select "(Select one) About Me Best season of the year in Toronto Describe your home in …" at bounding box center [218, 87] width 142 height 11
select select "3225"
click at [147, 82] on select "(Select one) About Me Best season of the year in Toronto Describe your home in …" at bounding box center [218, 87] width 142 height 11
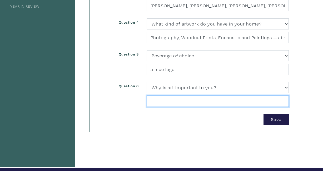
click at [208, 104] on input "text" at bounding box center [218, 101] width 142 height 11
type input "A"
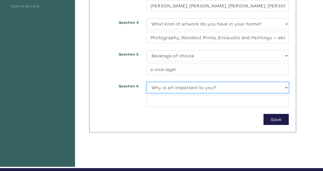
click at [282, 89] on select "(Select one) About Me Best season of the year in Toronto Describe your home in …" at bounding box center [218, 87] width 142 height 11
click at [147, 82] on select "(Select one) About Me Best season of the year in Toronto Describe your home in …" at bounding box center [218, 87] width 142 height 11
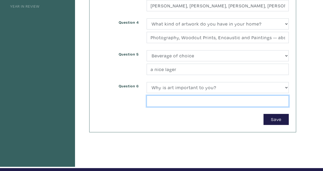
click at [265, 100] on input "text" at bounding box center [218, 101] width 142 height 11
type input "A"
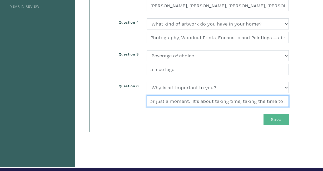
type input "Pausing to look at a piece of art, in a gallery, a public space or in an alley,…"
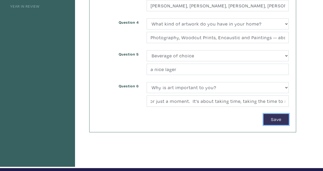
scroll to position [0, 0]
click at [274, 119] on button "Save" at bounding box center [276, 119] width 25 height 11
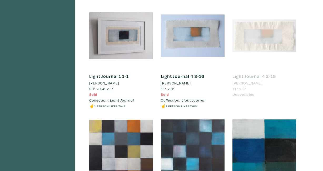
scroll to position [2858, 0]
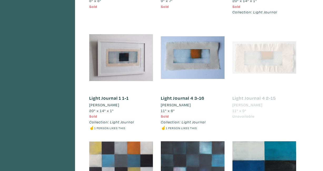
click at [259, 57] on div at bounding box center [265, 58] width 64 height 64
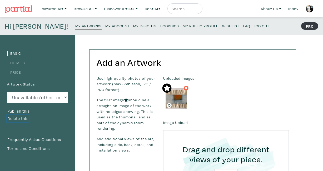
click at [21, 117] on button "Delete this" at bounding box center [18, 118] width 22 height 7
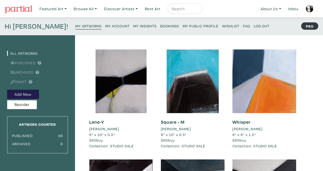
click at [189, 25] on small "My Public Profile" at bounding box center [201, 25] width 36 height 5
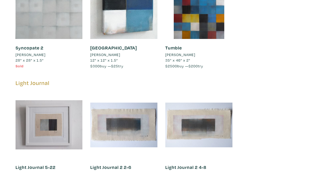
scroll to position [2645, 0]
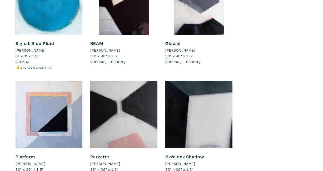
scroll to position [1643, 0]
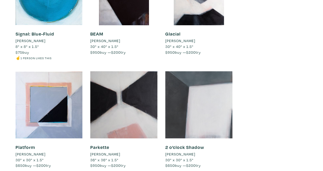
click at [197, 101] on div at bounding box center [198, 104] width 67 height 67
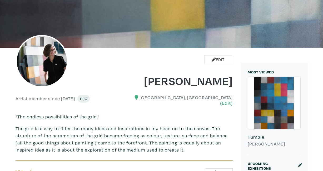
scroll to position [10, 0]
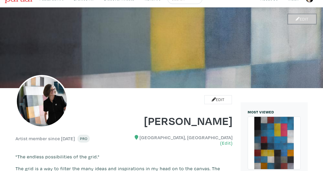
click at [300, 17] on link "Edit" at bounding box center [302, 18] width 28 height 9
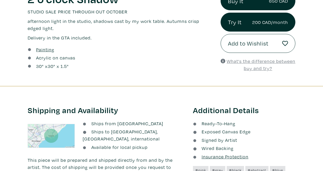
scroll to position [150, 0]
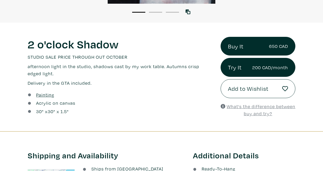
click at [39, 74] on p "afternoon light in the studio, shadows cast by my work table. Autumns crisp edg…" at bounding box center [120, 70] width 185 height 14
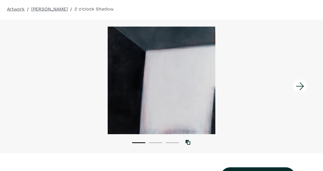
scroll to position [0, 0]
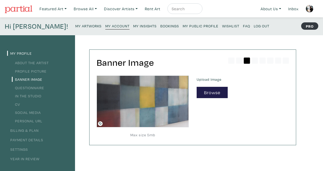
click at [75, 25] on small "My Artworks" at bounding box center [88, 25] width 26 height 5
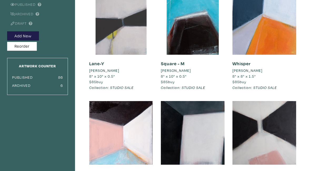
scroll to position [78, 0]
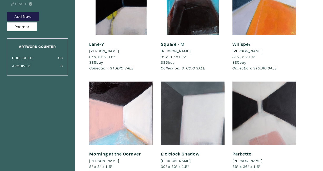
click at [175, 111] on div at bounding box center [193, 114] width 64 height 64
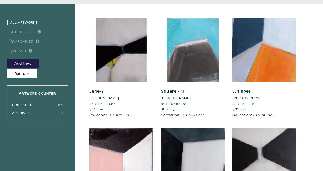
scroll to position [18, 0]
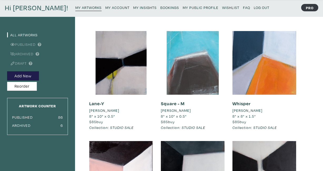
click at [181, 71] on div at bounding box center [193, 63] width 64 height 64
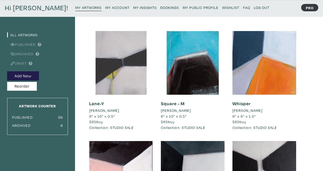
click at [135, 71] on div at bounding box center [121, 63] width 64 height 64
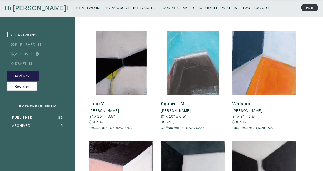
click at [175, 69] on div at bounding box center [193, 63] width 64 height 64
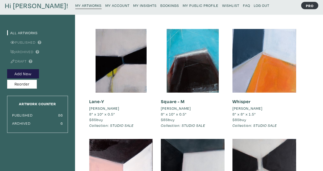
scroll to position [90, 0]
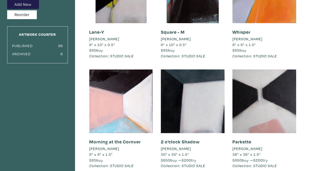
click at [139, 95] on div at bounding box center [121, 102] width 64 height 64
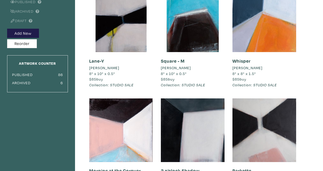
scroll to position [30, 0]
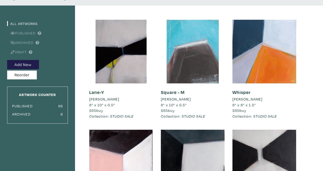
click at [201, 48] on div at bounding box center [193, 52] width 64 height 64
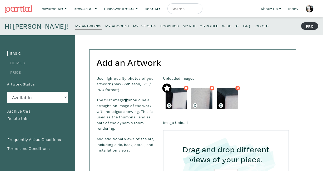
click at [21, 64] on link "Details" at bounding box center [16, 62] width 18 height 5
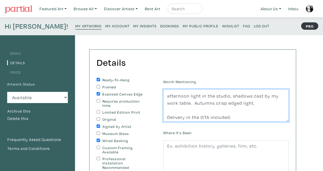
scroll to position [14, 0]
drag, startPoint x: 168, startPoint y: 107, endPoint x: 169, endPoint y: 124, distance: 16.1
click at [169, 124] on div "Worth Mentioning STUDIO SALE PRICE THROUGH OUT OCTOBER afternoon light in the s…" at bounding box center [226, 159] width 134 height 162
click at [240, 111] on textarea "STUDIO SALE PRICE THROUGH OUT OCTOBER afternoon light in the studio, shadows ca…" at bounding box center [226, 105] width 126 height 33
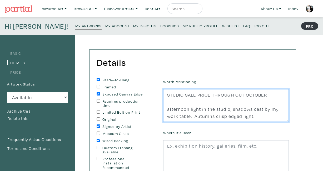
drag, startPoint x: 238, startPoint y: 117, endPoint x: 163, endPoint y: 77, distance: 84.5
click at [163, 77] on div "Details You can change this at anytime. Ready-To-Hang Framed Exposed Canvas Edg…" at bounding box center [193, 154] width 207 height 208
type textarea "c"
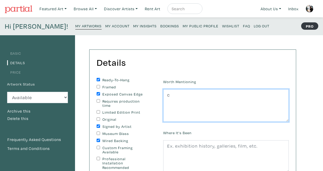
type textarea "STUDIO SALE PRICE THROUGH OUT OCTOBER afternoon light in the studio, shadows ca…"
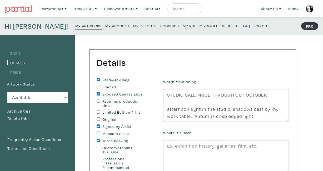
click at [76, 26] on small "My Artworks" at bounding box center [88, 25] width 26 height 5
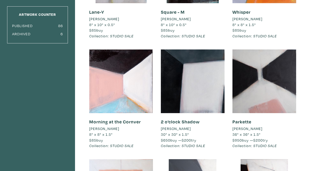
scroll to position [109, 0]
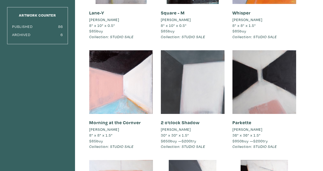
click at [201, 100] on div at bounding box center [193, 82] width 64 height 64
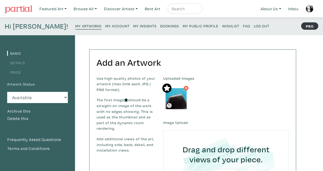
click at [20, 62] on link "Details" at bounding box center [16, 62] width 18 height 5
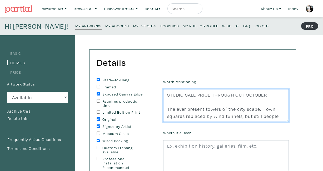
scroll to position [21, 0]
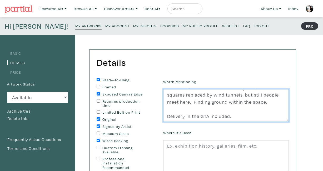
drag, startPoint x: 168, startPoint y: 95, endPoint x: 168, endPoint y: 123, distance: 28.4
click at [168, 123] on div "Worth Mentioning STUDIO SALE PRICE THROUGH OUT OCTOBER The ever present towers …" at bounding box center [226, 159] width 134 height 162
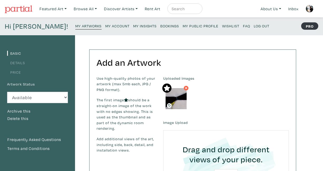
click at [21, 64] on link "Details" at bounding box center [16, 62] width 18 height 5
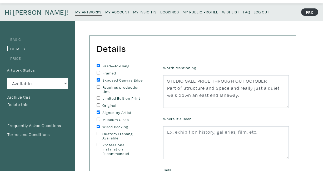
scroll to position [21, 0]
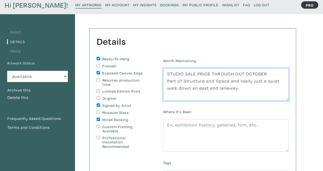
drag, startPoint x: 238, startPoint y: 88, endPoint x: 163, endPoint y: 74, distance: 76.4
click at [163, 74] on div "Worth Mentioning STUDIO SALE PRICE THROUGH OUT OCTOBER Part of Structure and Sp…" at bounding box center [226, 79] width 134 height 44
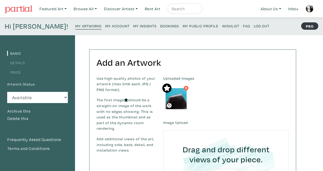
click at [9, 63] on link "Details" at bounding box center [16, 62] width 18 height 5
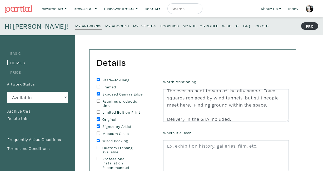
scroll to position [21, 0]
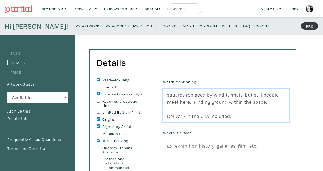
click at [235, 116] on textarea "STUDIO SALE PRICE THROUGH OUT OCTOBER The ever present towers of the city scape…" at bounding box center [226, 105] width 126 height 33
type textarea "STUDIO SALE PRICE THROUGH OUT OCTOBER The ever present towers of the city scape…"
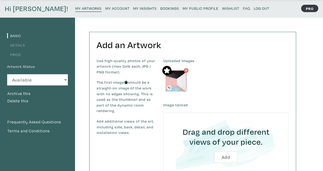
scroll to position [32, 0]
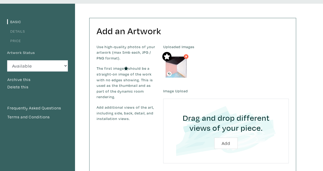
click at [22, 32] on link "Details" at bounding box center [16, 31] width 18 height 5
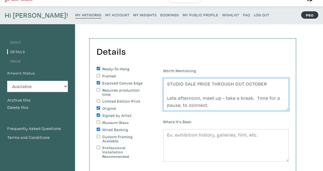
scroll to position [14, 0]
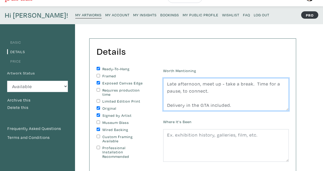
drag, startPoint x: 168, startPoint y: 84, endPoint x: 170, endPoint y: 116, distance: 31.7
click at [170, 116] on div "Worth Mentioning STUDIO SALE PRICE THROUGH OUT OCTOBER Late afternoon, meet up …" at bounding box center [226, 148] width 134 height 162
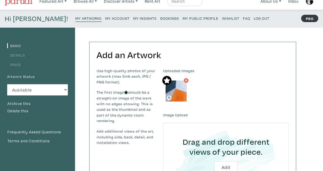
scroll to position [14, 0]
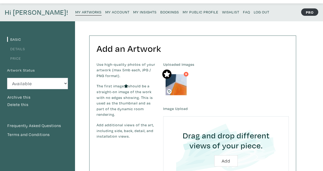
click at [18, 47] on link "Details" at bounding box center [16, 48] width 18 height 5
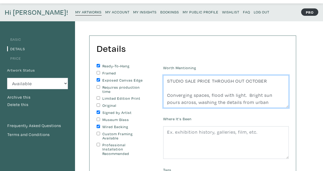
scroll to position [14, 0]
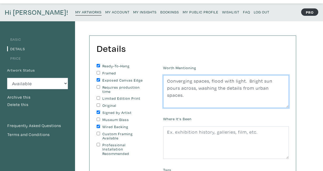
drag, startPoint x: 167, startPoint y: 80, endPoint x: 169, endPoint y: 116, distance: 36.2
click at [169, 116] on div "Worth Mentioning STUDIO SALE PRICE THROUGH OUT OCTOBER Converging spaces, flood…" at bounding box center [226, 145] width 134 height 162
paste textarea "https://annemarieolczak.com/shop/morning-at-the-corner"
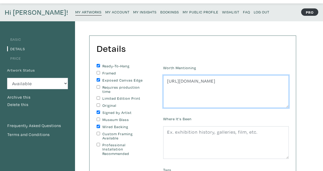
scroll to position [0, 0]
type textarea "STUDIO SALE PRICE THROUGH OUT OCTOBER Converging spaces, flood with light. Brig…"
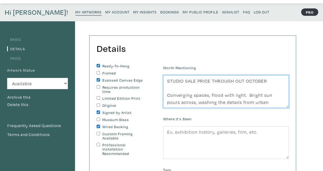
scroll to position [14, 0]
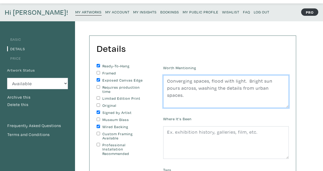
drag, startPoint x: 166, startPoint y: 81, endPoint x: 177, endPoint y: 124, distance: 44.3
click at [177, 124] on div "Worth Mentioning STUDIO SALE PRICE THROUGH OUT OCTOBER Converging spaces, flood…" at bounding box center [226, 145] width 134 height 162
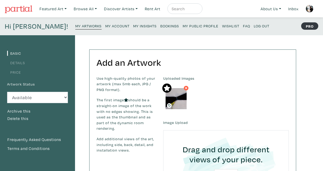
click at [18, 63] on link "Details" at bounding box center [16, 62] width 18 height 5
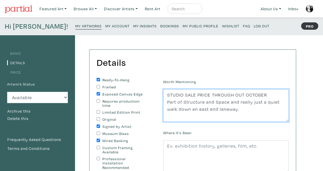
scroll to position [7, 0]
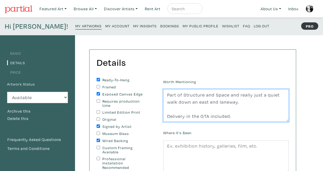
drag, startPoint x: 167, startPoint y: 96, endPoint x: 167, endPoint y: 124, distance: 28.4
click at [167, 124] on div "Worth Mentioning STUDIO SALE PRICE THROUGH OUT OCTOBER Part of Structure and Sp…" at bounding box center [226, 159] width 134 height 162
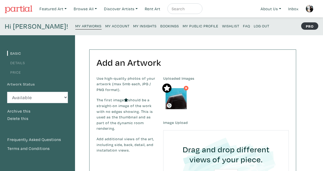
click at [19, 63] on link "Details" at bounding box center [16, 62] width 18 height 5
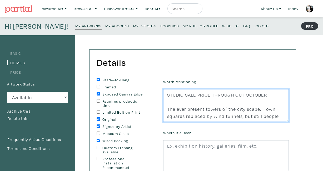
scroll to position [21, 0]
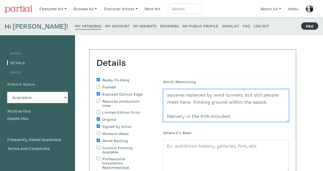
drag, startPoint x: 167, startPoint y: 95, endPoint x: 167, endPoint y: 131, distance: 35.6
click at [167, 131] on div "Worth Mentioning STUDIO SALE PRICE THROUGH OUT OCTOBER The ever present towers …" at bounding box center [226, 159] width 134 height 162
